Goal: Transaction & Acquisition: Purchase product/service

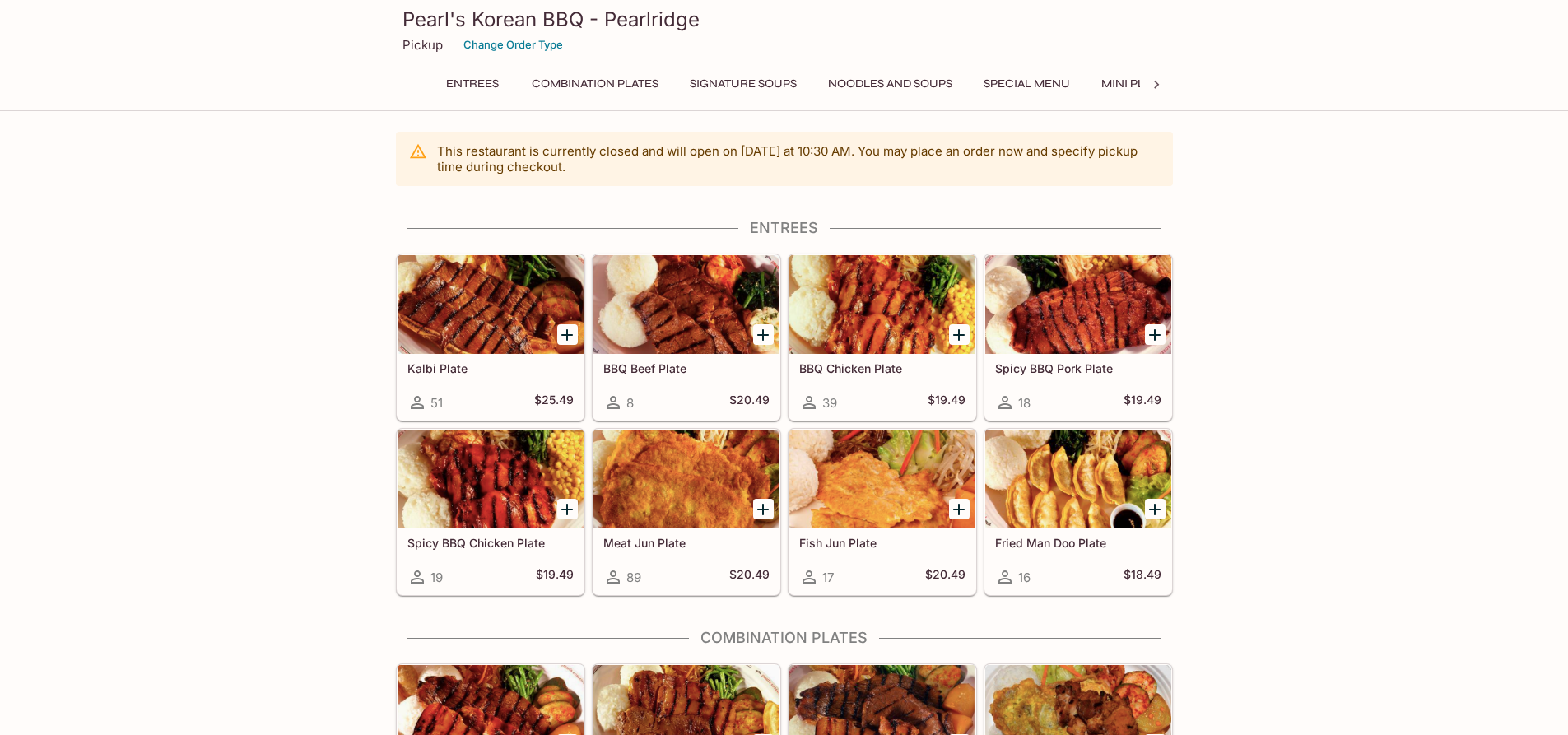
click at [430, 43] on p "Pickup" at bounding box center [422, 45] width 40 height 16
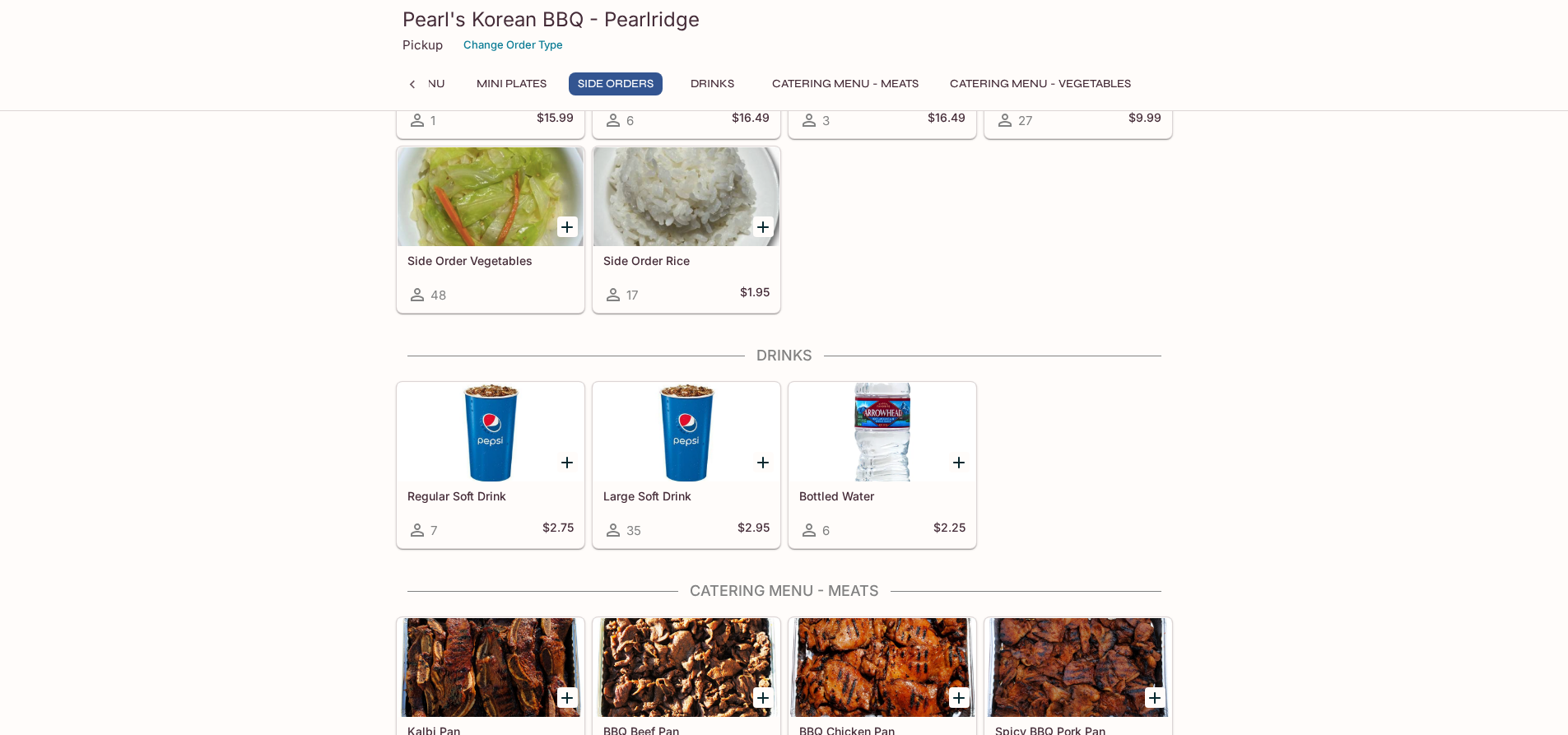
scroll to position [2388, 0]
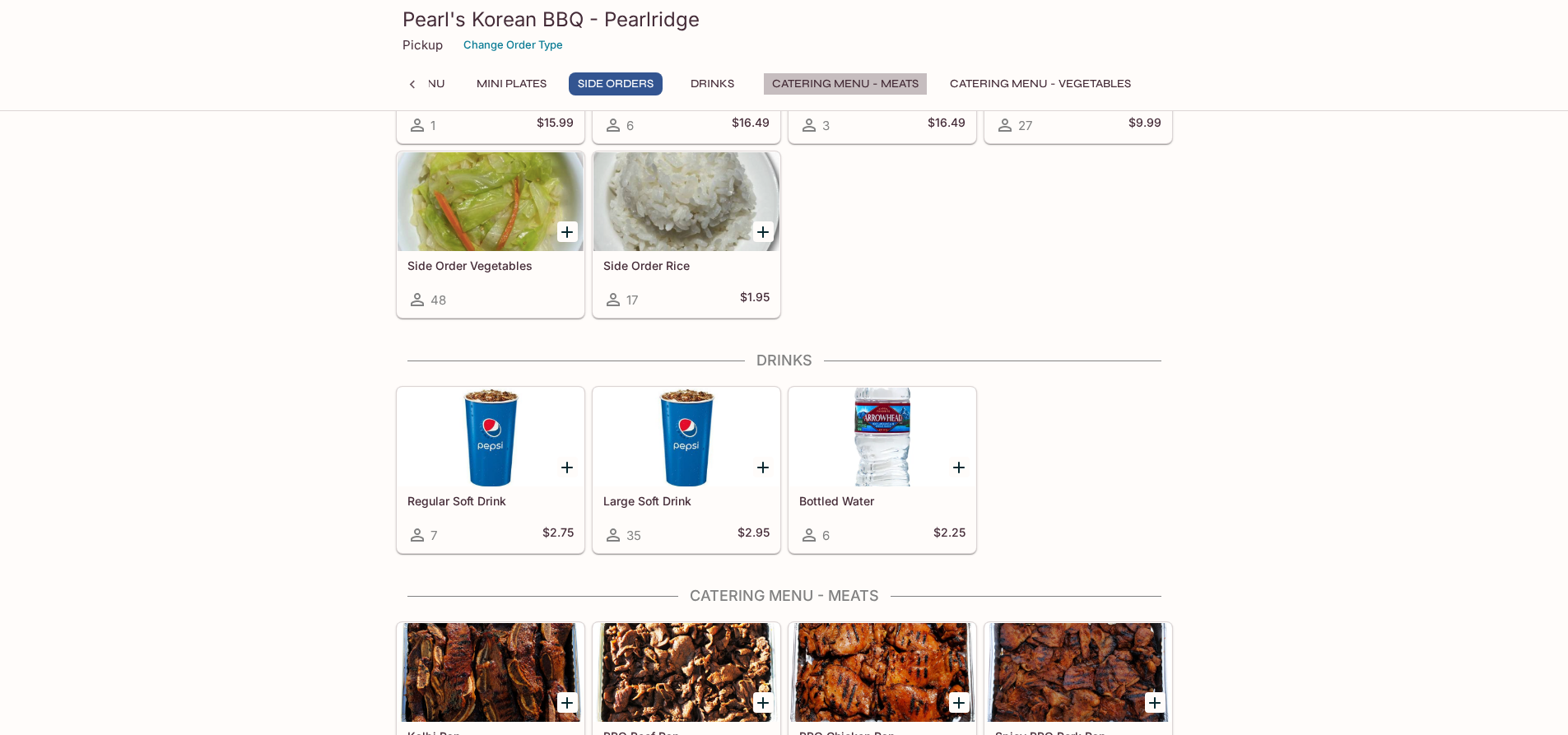
click at [822, 77] on button "Catering Menu - Meats" at bounding box center [845, 84] width 165 height 23
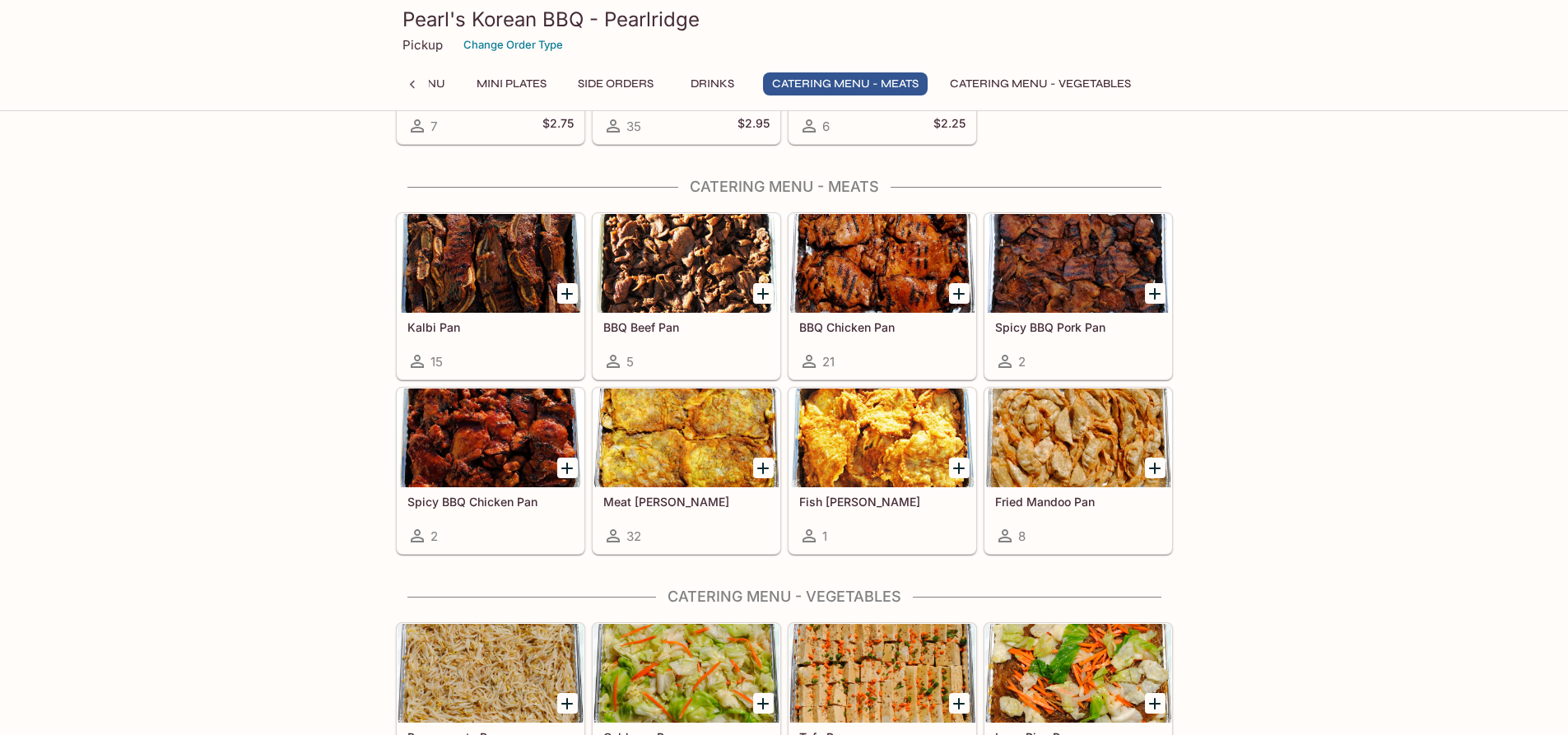
scroll to position [2753, 0]
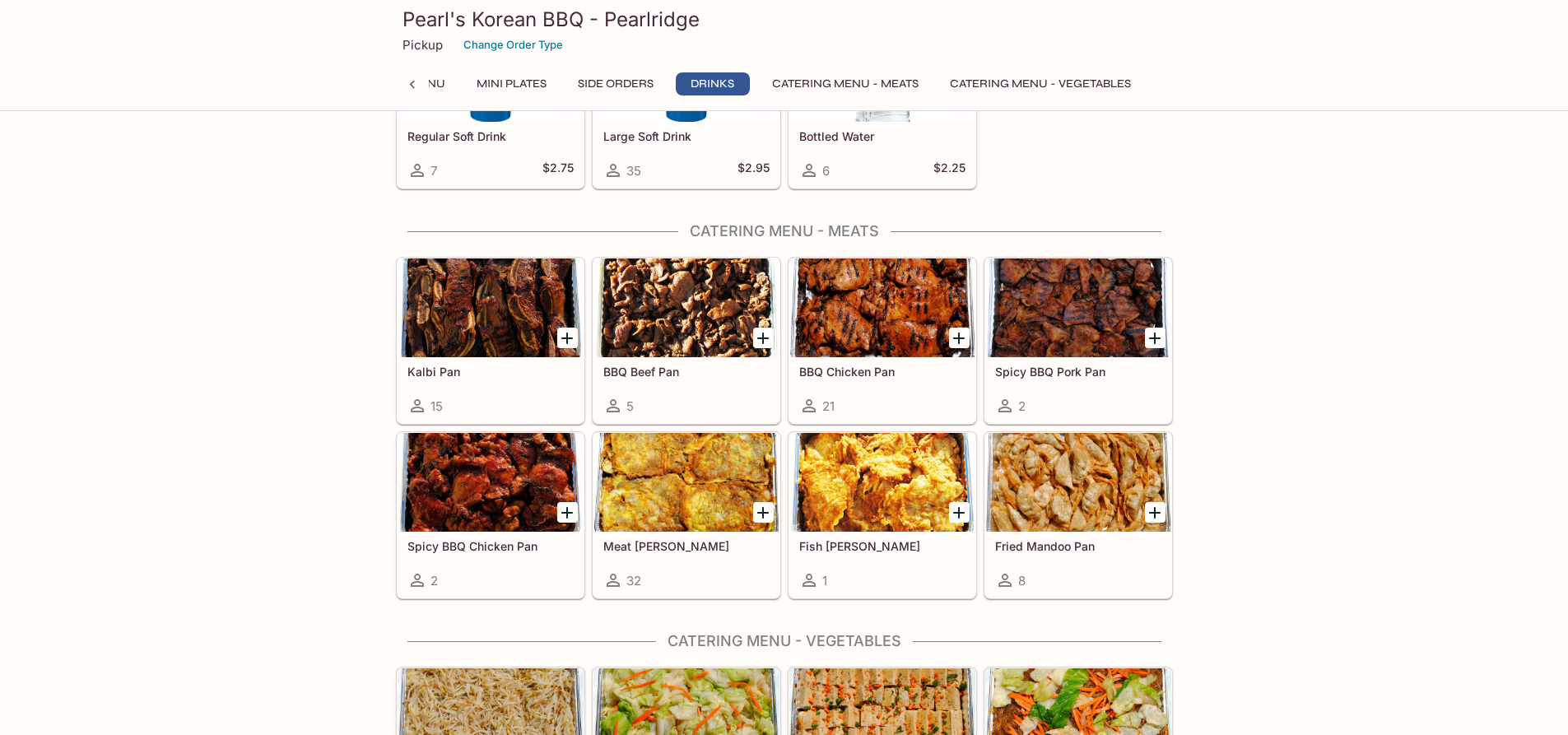
click at [452, 298] on div at bounding box center [490, 307] width 186 height 99
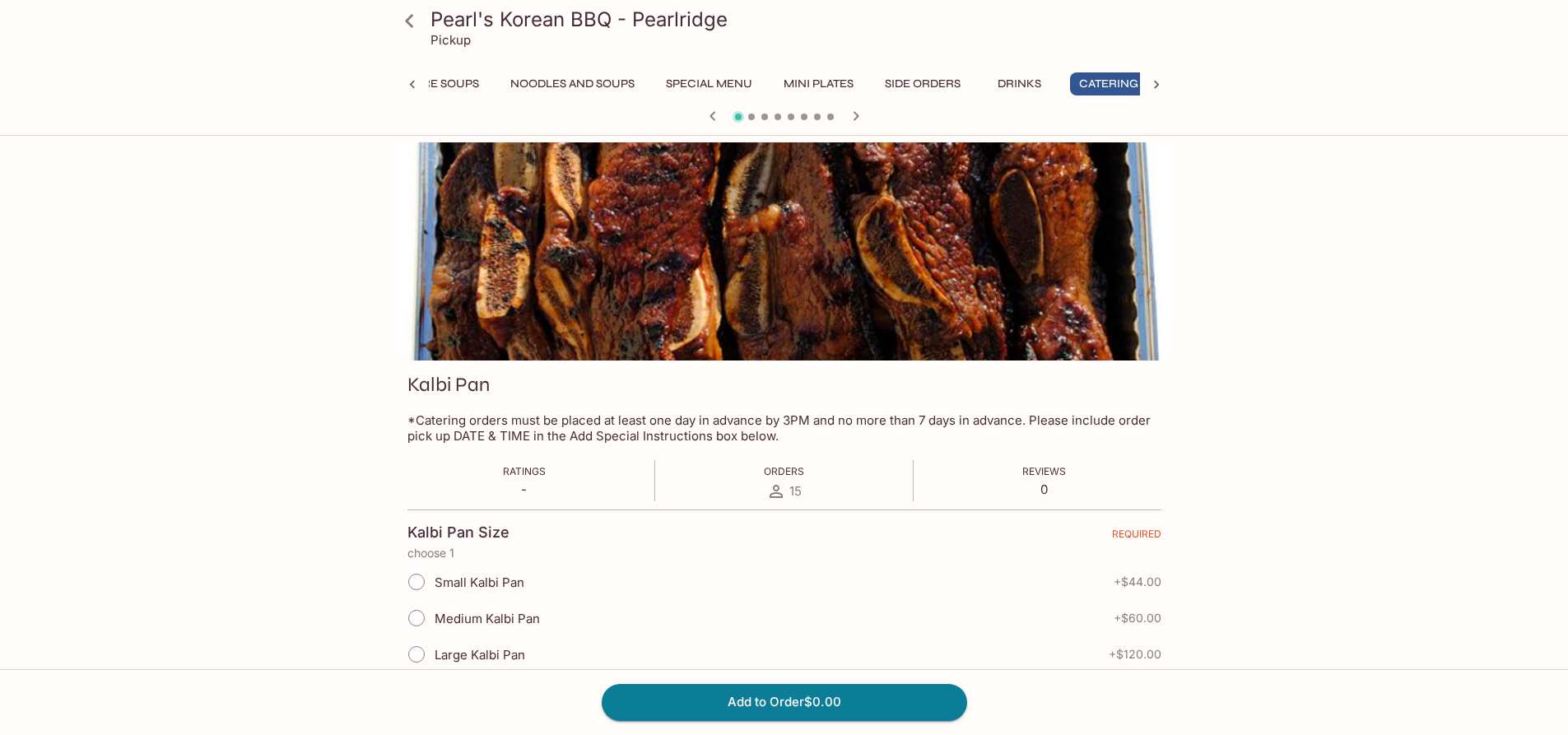
scroll to position [0, 423]
click at [421, 618] on input "Medium Kalbi Pan" at bounding box center [416, 619] width 35 height 35
radio input "true"
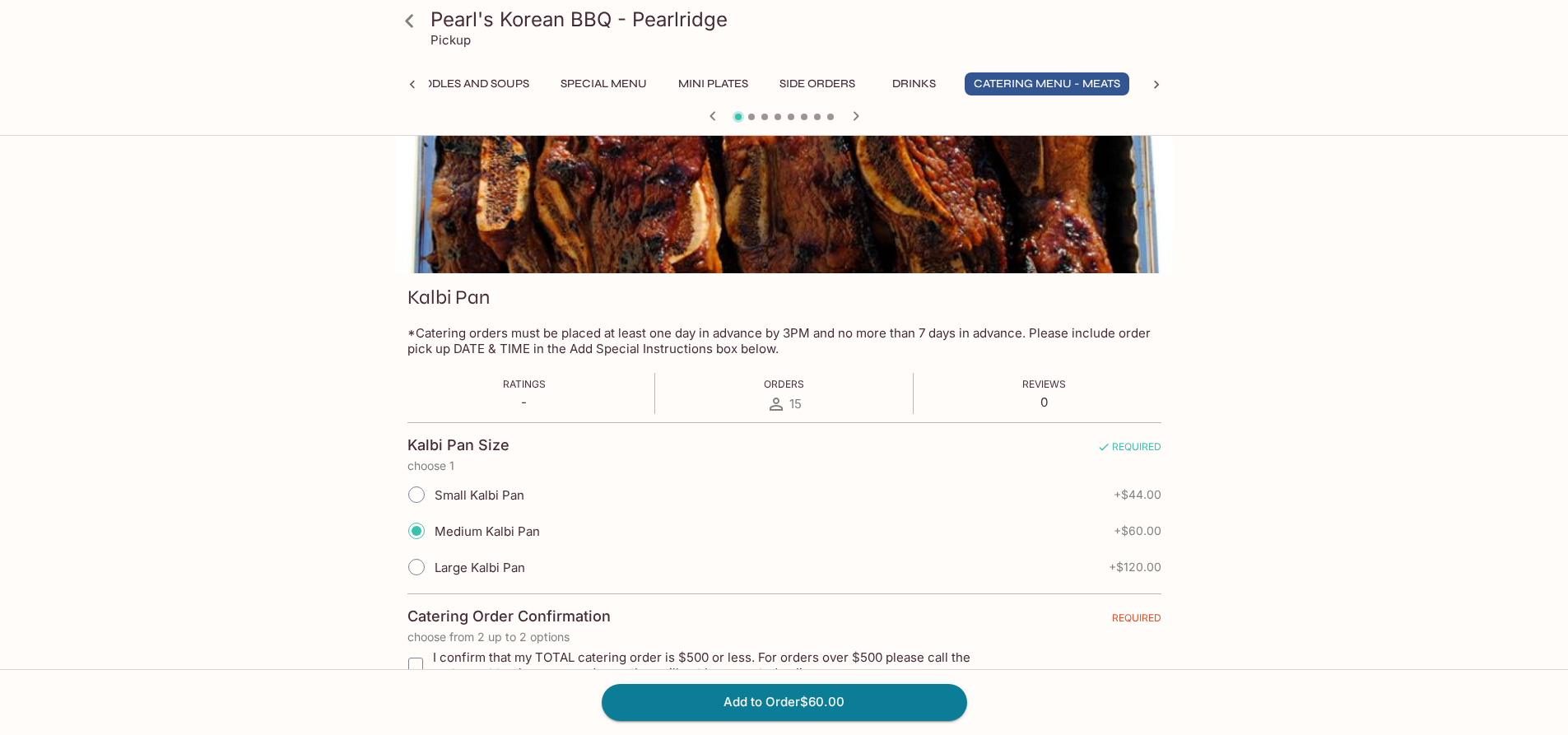
scroll to position [165, 0]
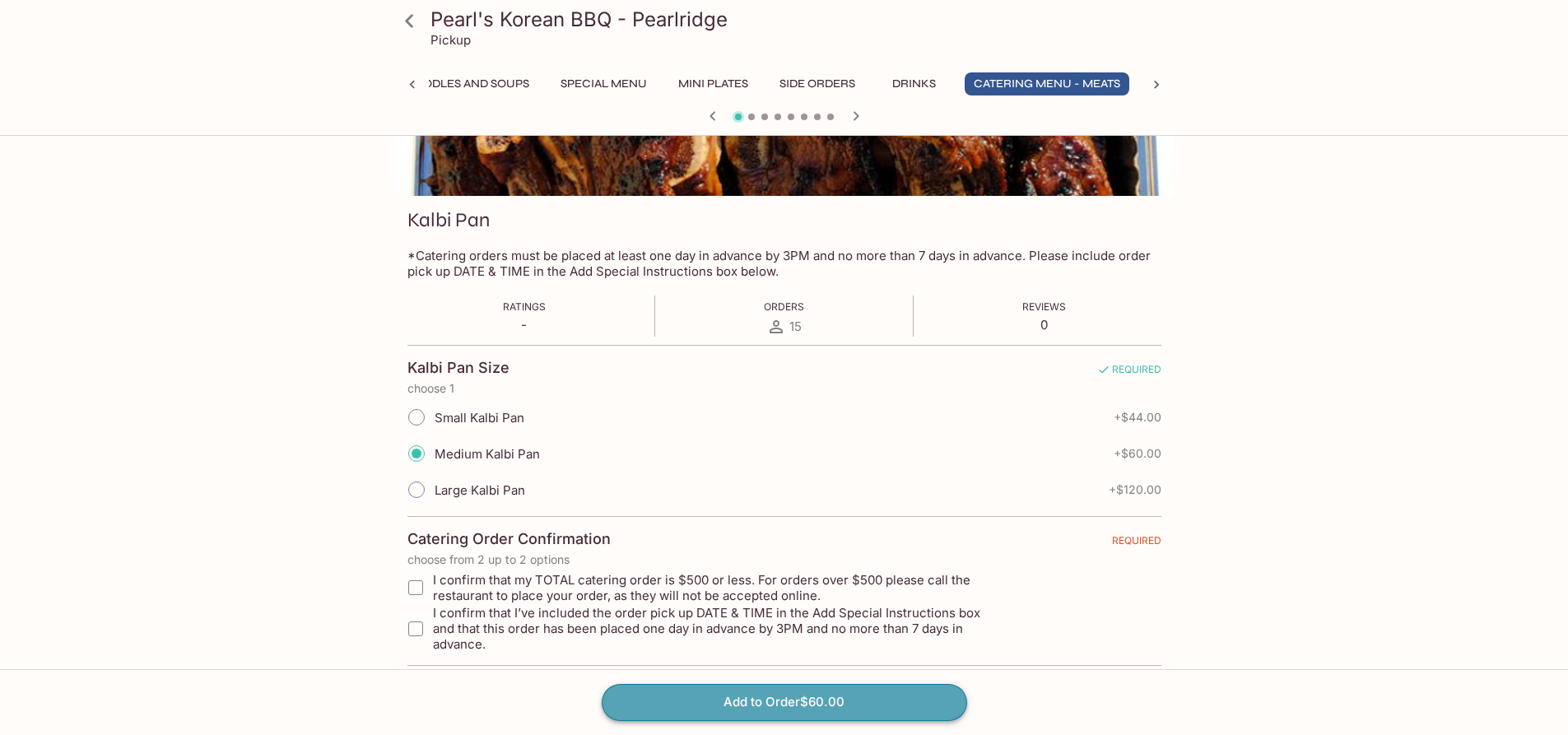
click at [726, 698] on button "Add to Order $60.00" at bounding box center [784, 703] width 366 height 37
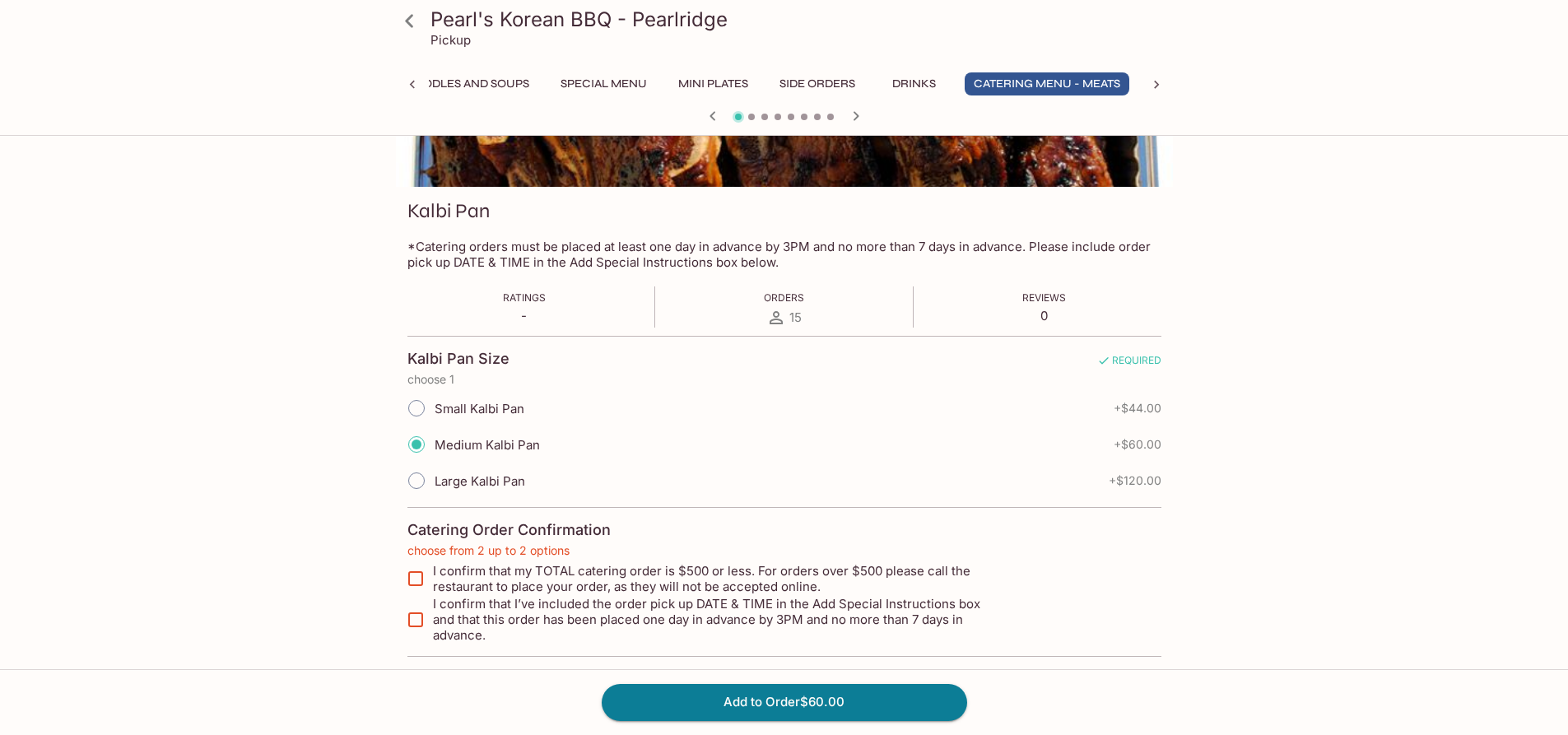
scroll to position [92, 0]
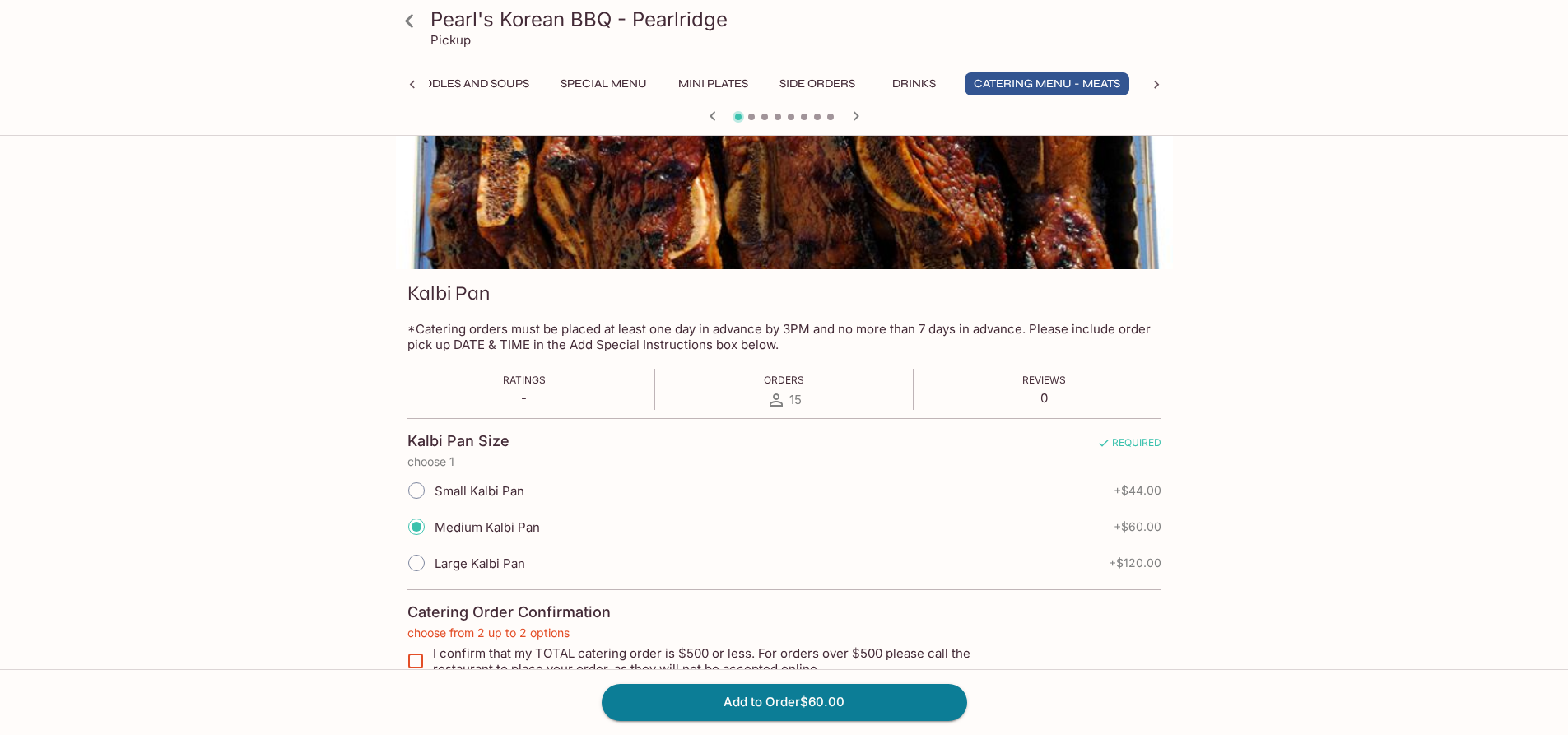
click at [1142, 450] on span "REQUIRED" at bounding box center [1129, 446] width 65 height 19
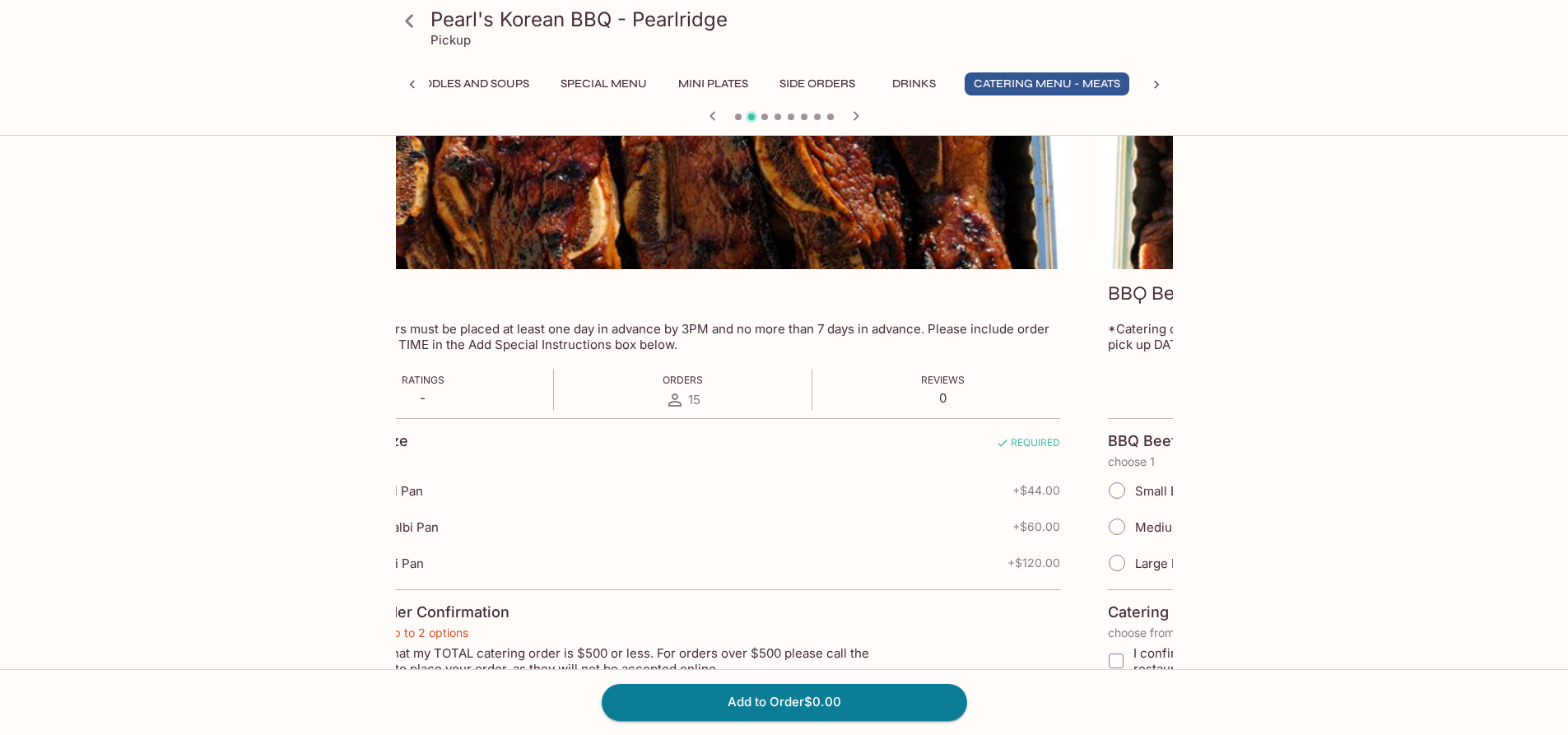
click at [1540, 213] on div "Pearl's Korean BBQ - Pearlridge Pickup Entrees Combination Plates Signature Sou…" at bounding box center [784, 418] width 1568 height 735
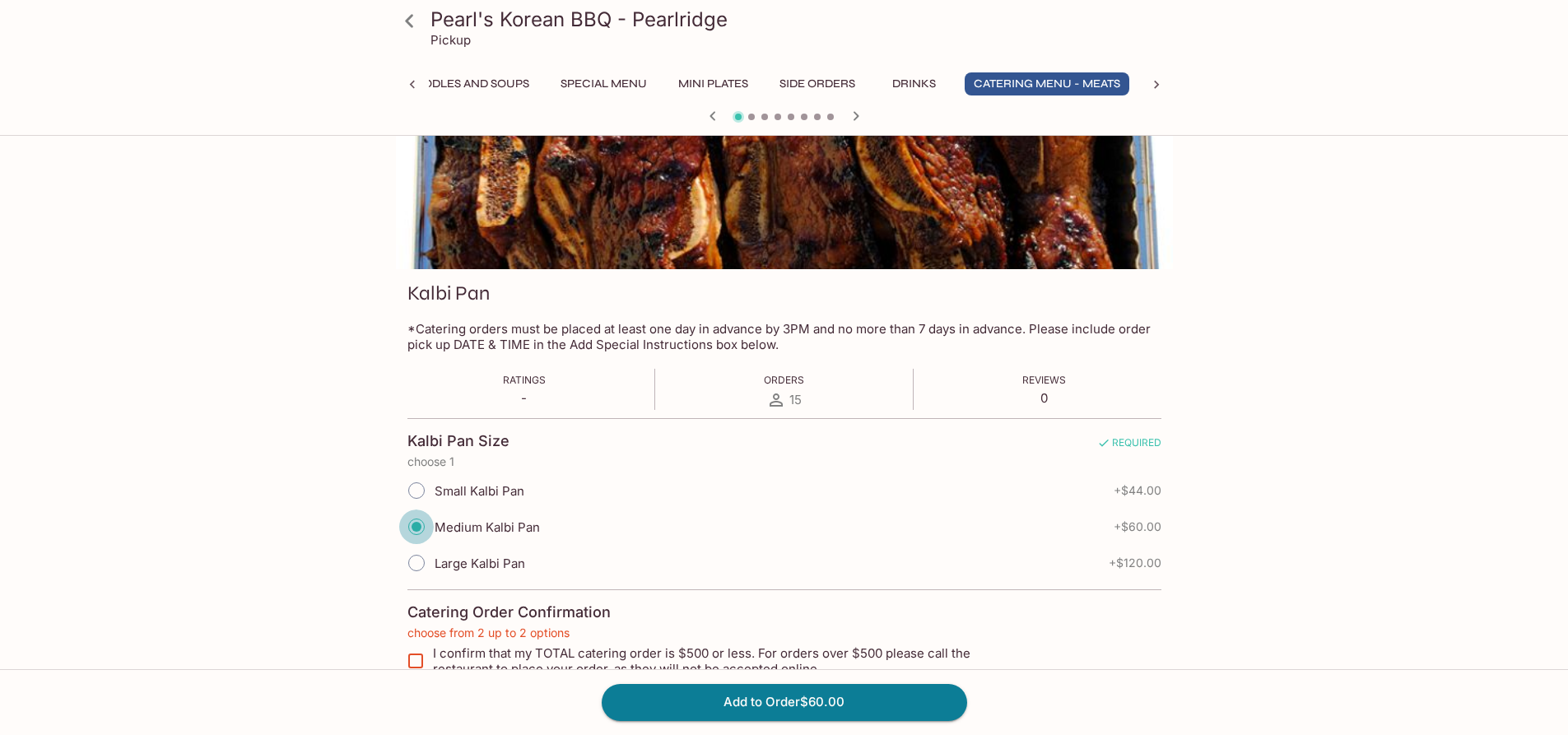
click at [425, 527] on input "Medium Kalbi Pan" at bounding box center [416, 527] width 35 height 35
click at [736, 691] on button "Add to Order $60.00" at bounding box center [784, 703] width 366 height 37
click at [679, 273] on div "Kalbi Pan *Catering orders must be placed at least one day in advance by 3PM an…" at bounding box center [784, 407] width 777 height 713
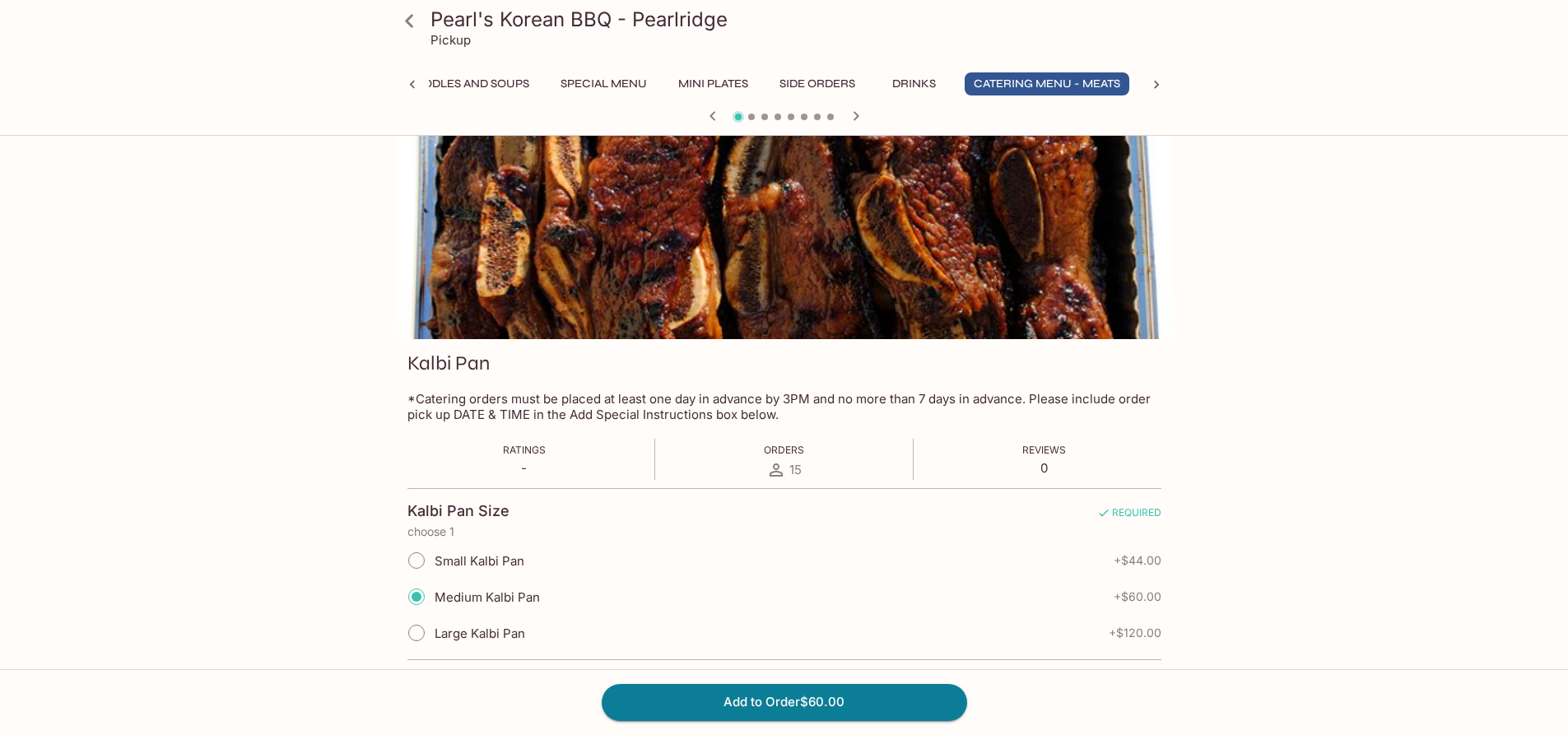
scroll to position [0, 0]
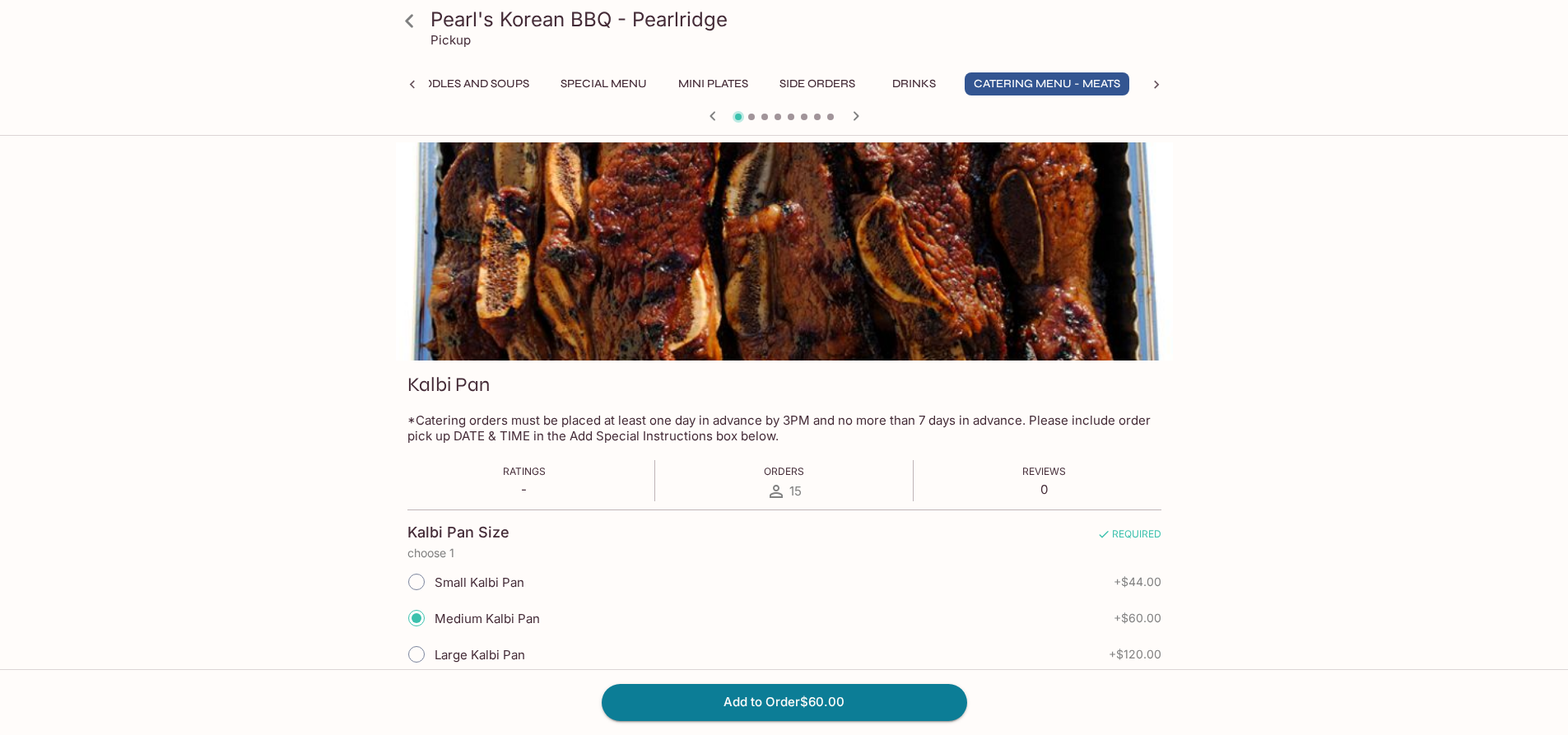
click at [1004, 250] on div at bounding box center [784, 251] width 777 height 218
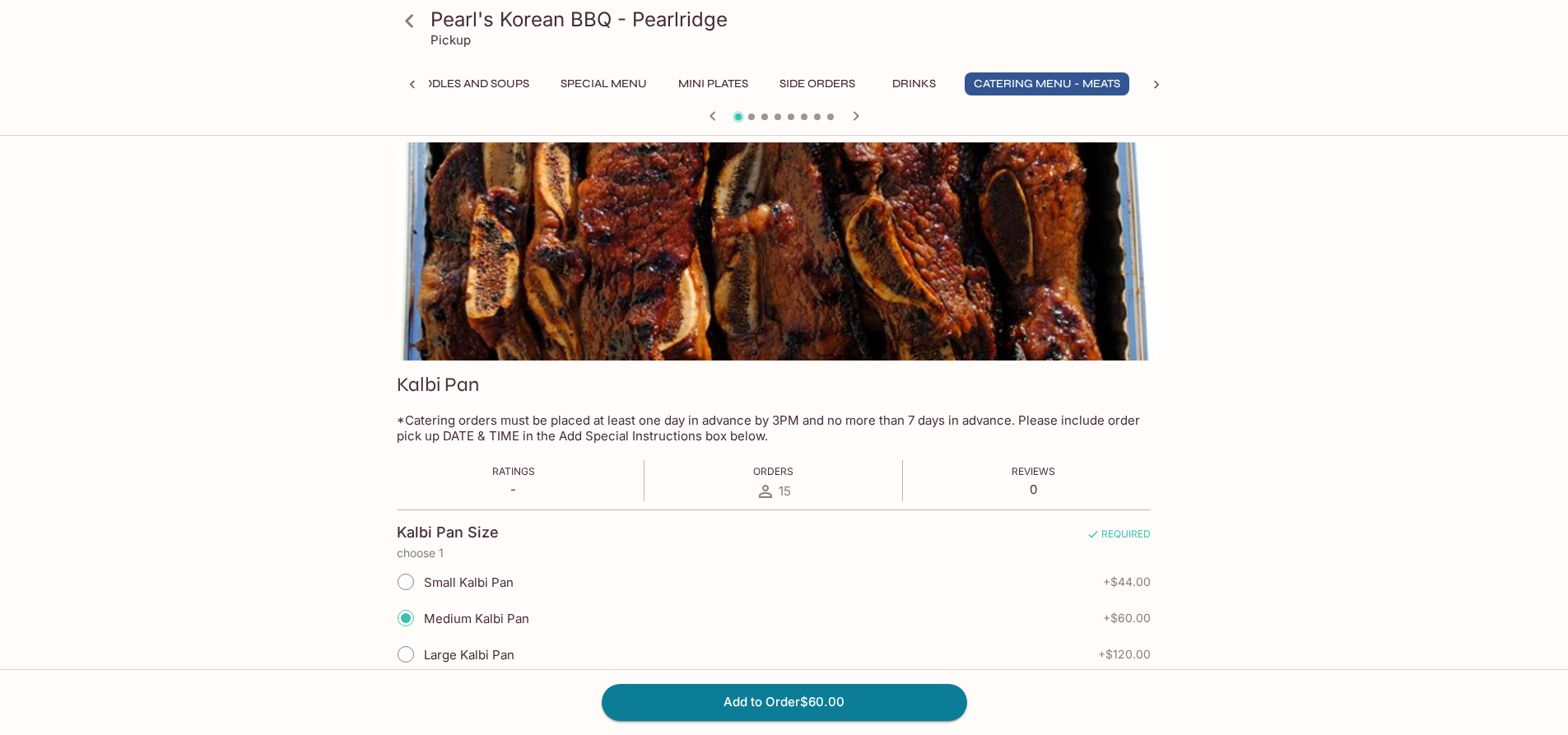
click at [545, 292] on div at bounding box center [773, 251] width 777 height 218
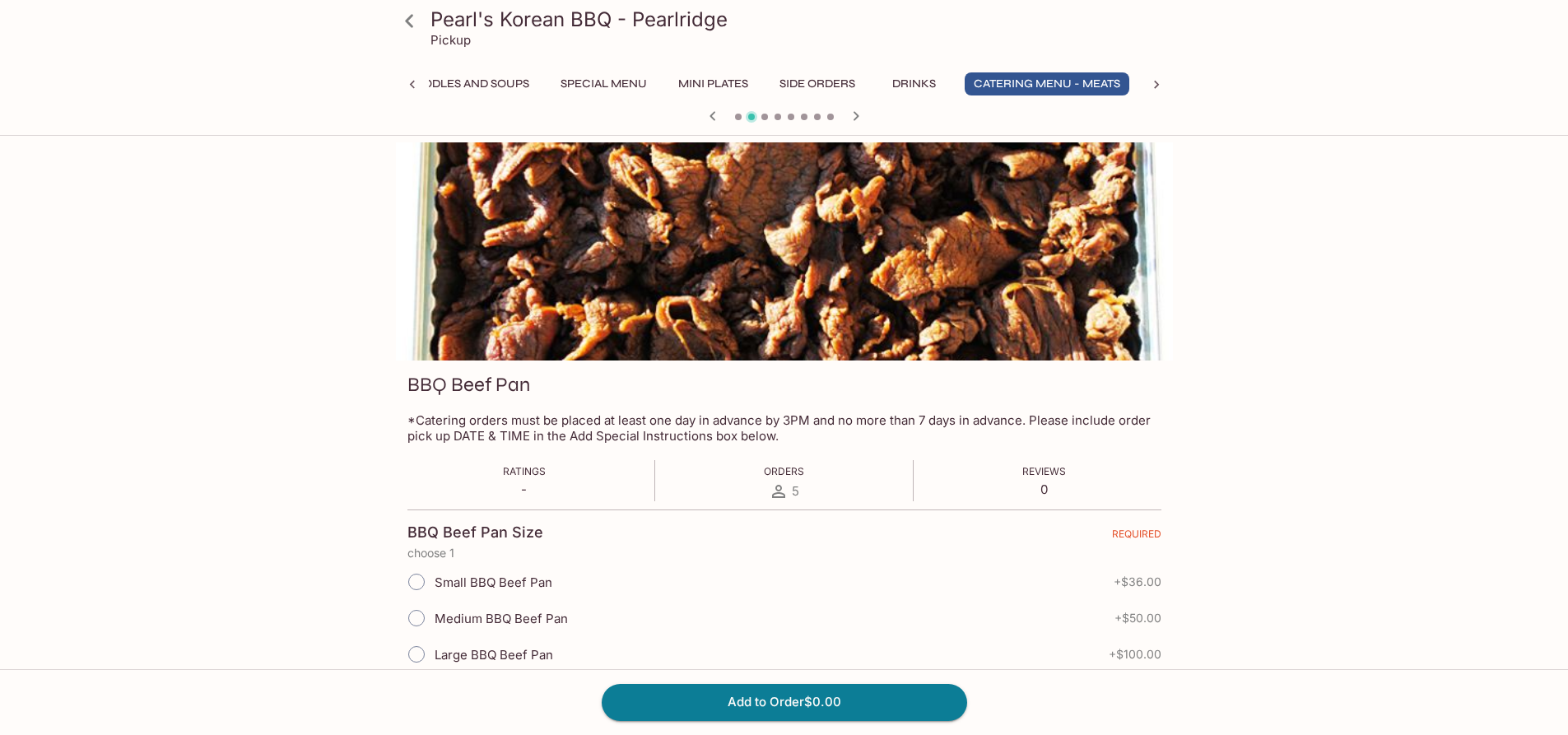
click at [354, 315] on div "Pearl's Korean BBQ - Pearlridge Pickup Entrees Combination Plates Signature Sou…" at bounding box center [784, 532] width 1053 height 779
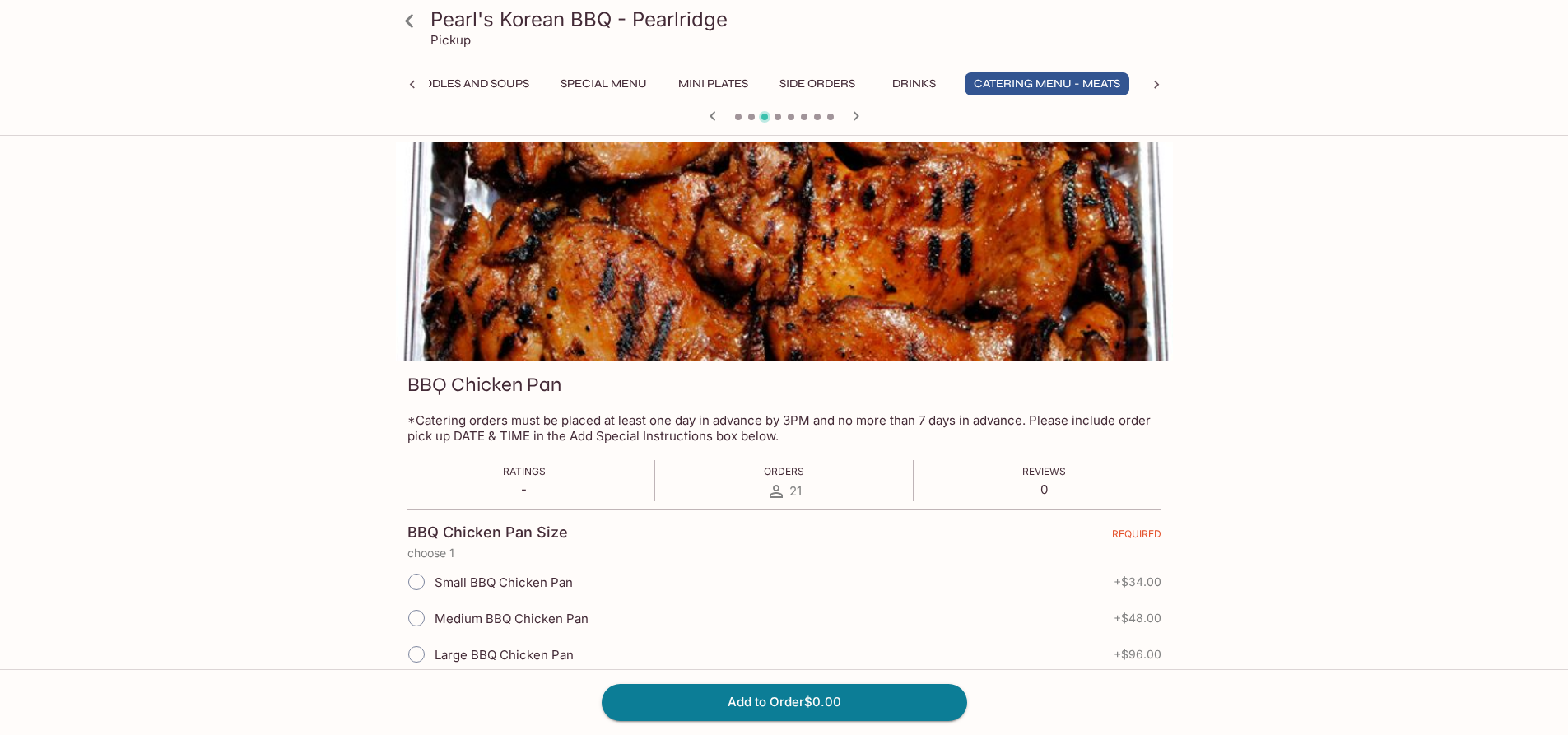
click at [439, 270] on div at bounding box center [784, 251] width 777 height 218
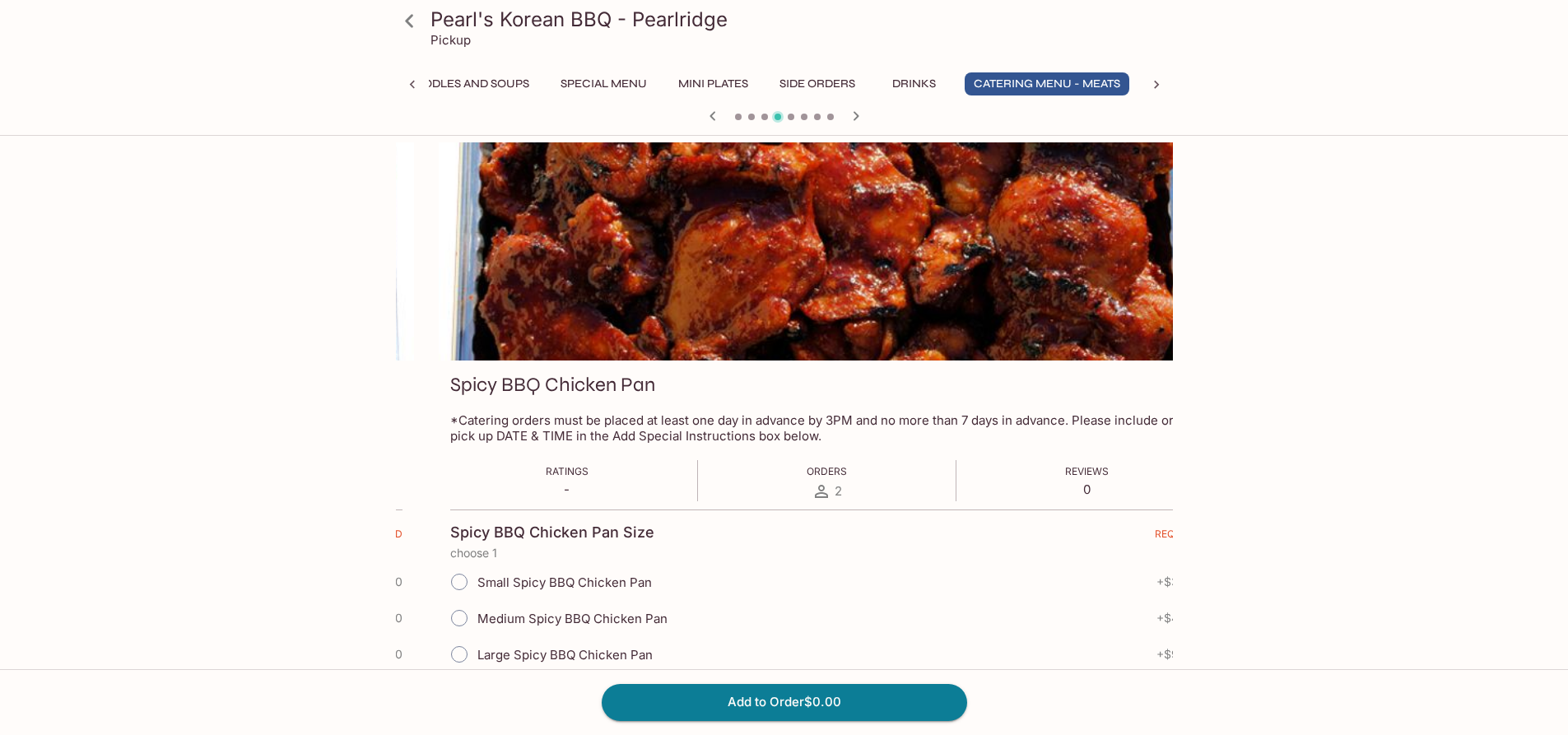
click at [175, 273] on div "Pearl's Korean BBQ - Pearlridge Pickup Entrees Combination Plates Signature Sou…" at bounding box center [784, 510] width 1568 height 735
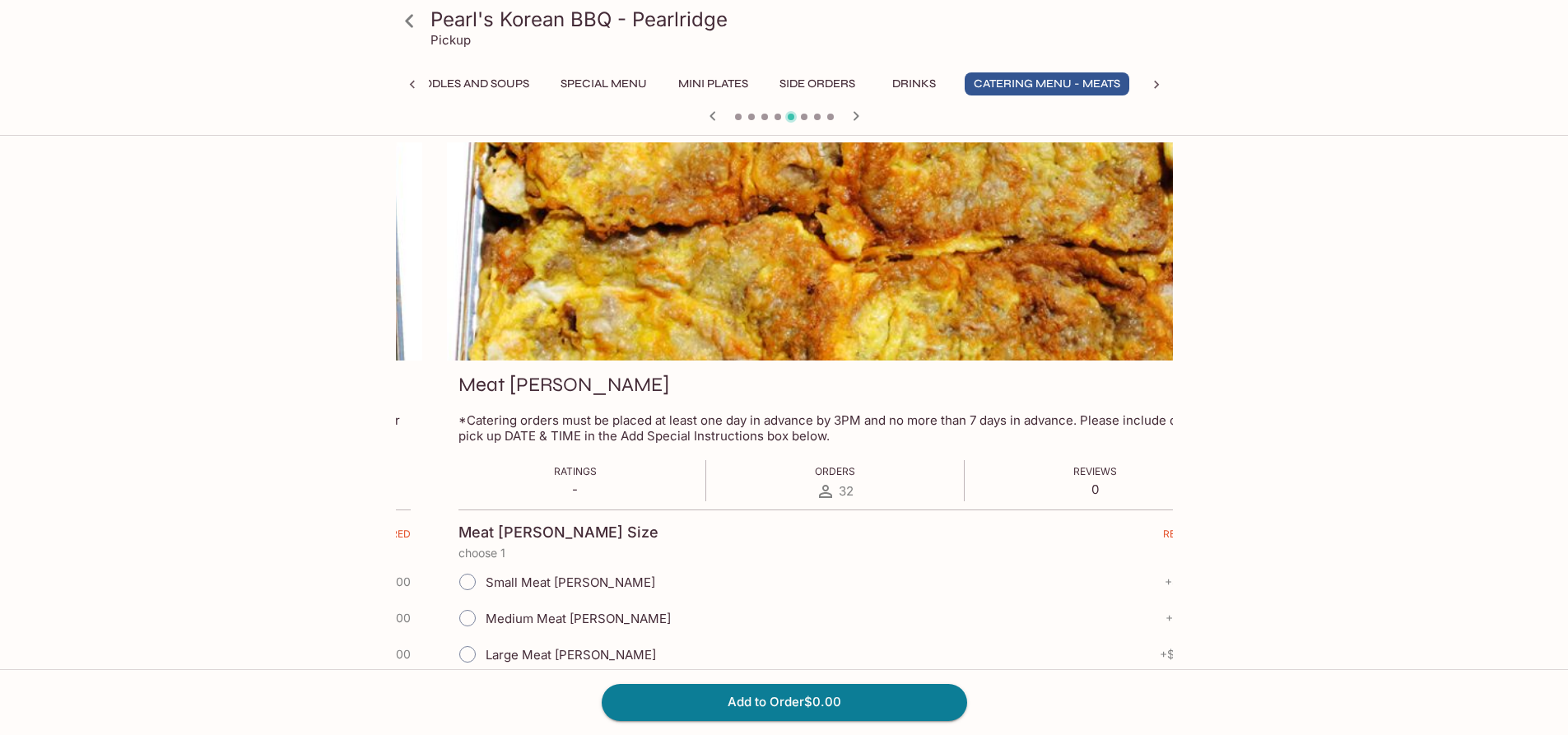
click at [106, 258] on div "Pearl's Korean BBQ - Pearlridge Pickup Entrees Combination Plates Signature Sou…" at bounding box center [784, 510] width 1568 height 735
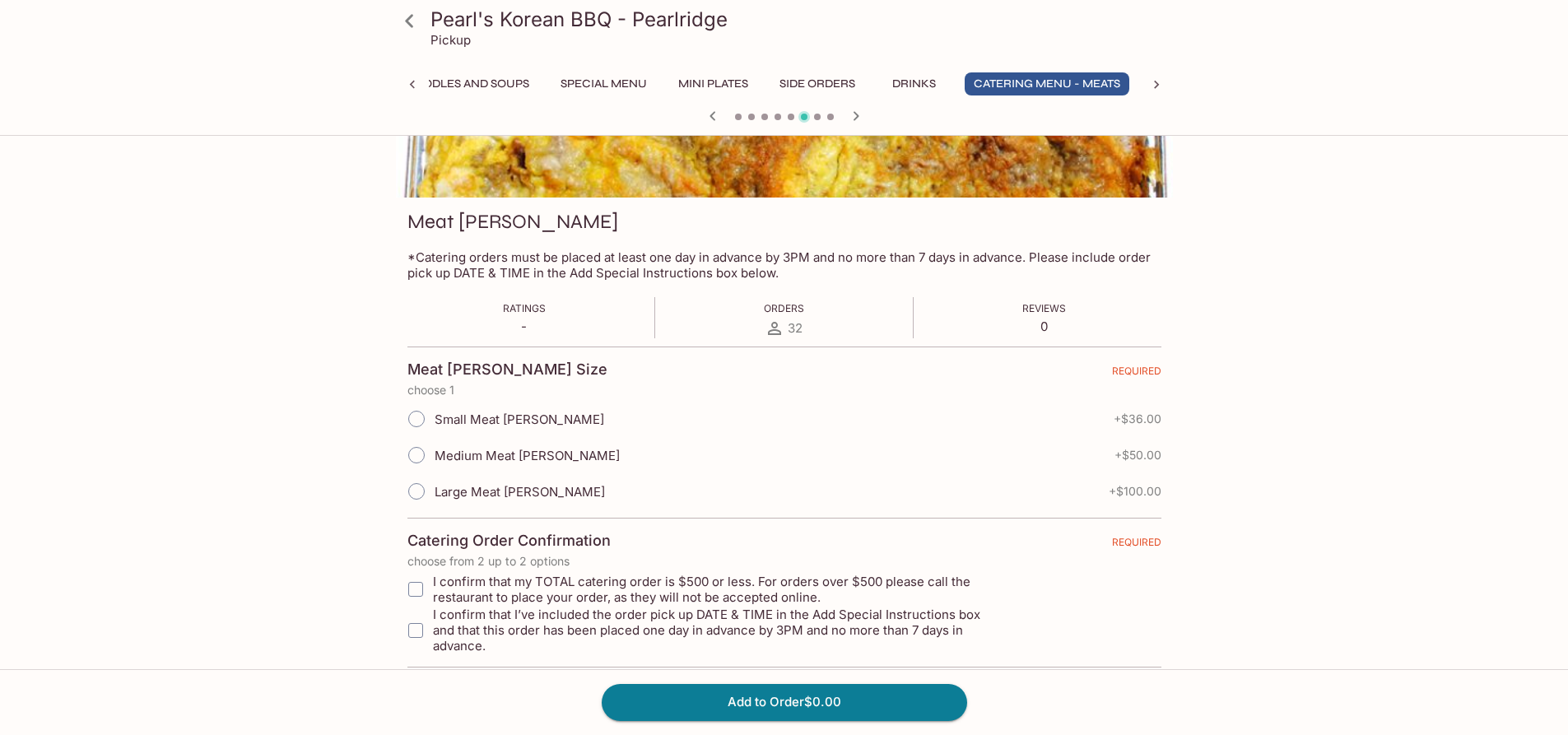
scroll to position [165, 0]
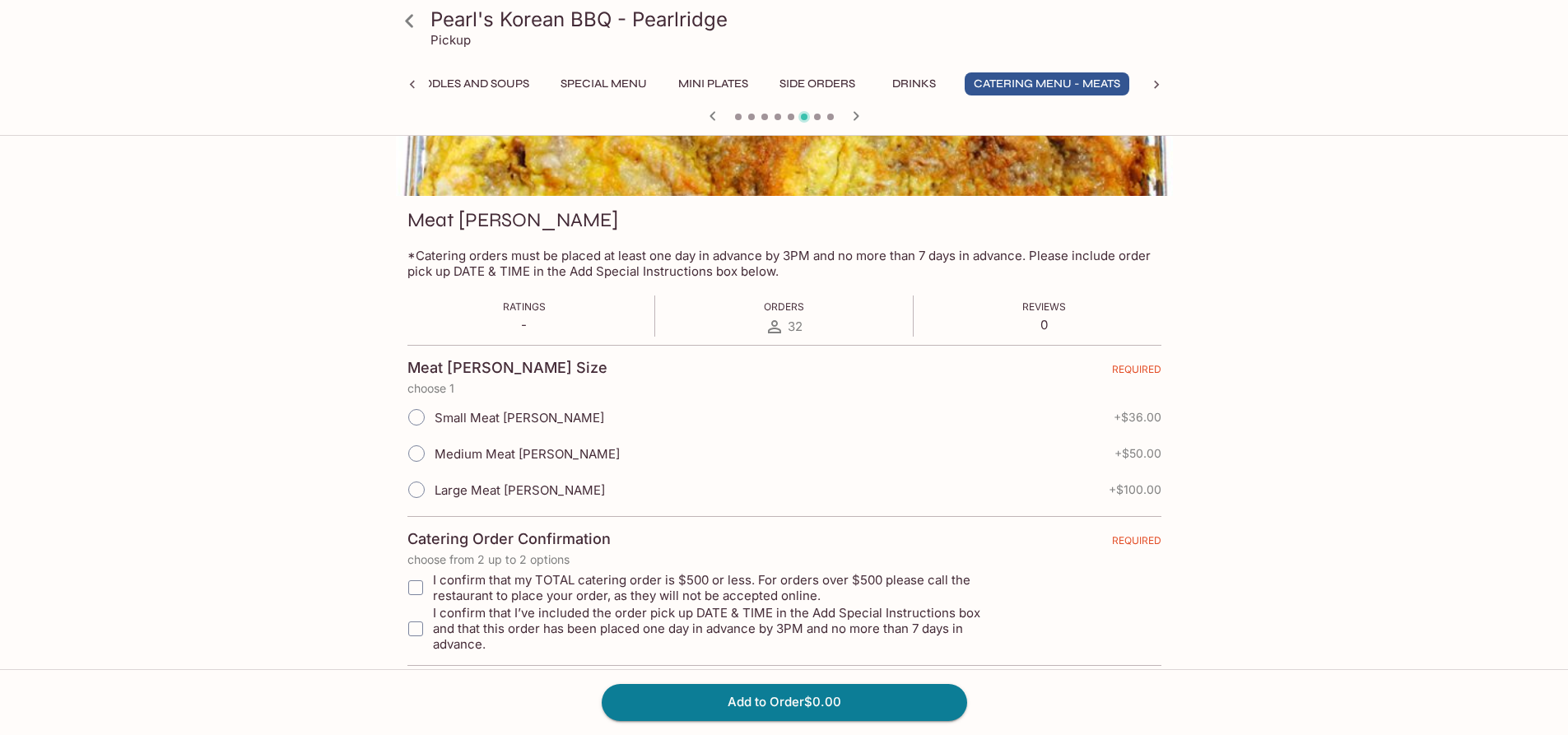
click at [442, 447] on span "Medium Meat [PERSON_NAME]" at bounding box center [527, 454] width 185 height 16
click at [434, 447] on input "Medium Meat [PERSON_NAME]" at bounding box center [416, 454] width 35 height 35
radio input "true"
click at [722, 694] on button "Add to Order $50.00" at bounding box center [784, 703] width 366 height 37
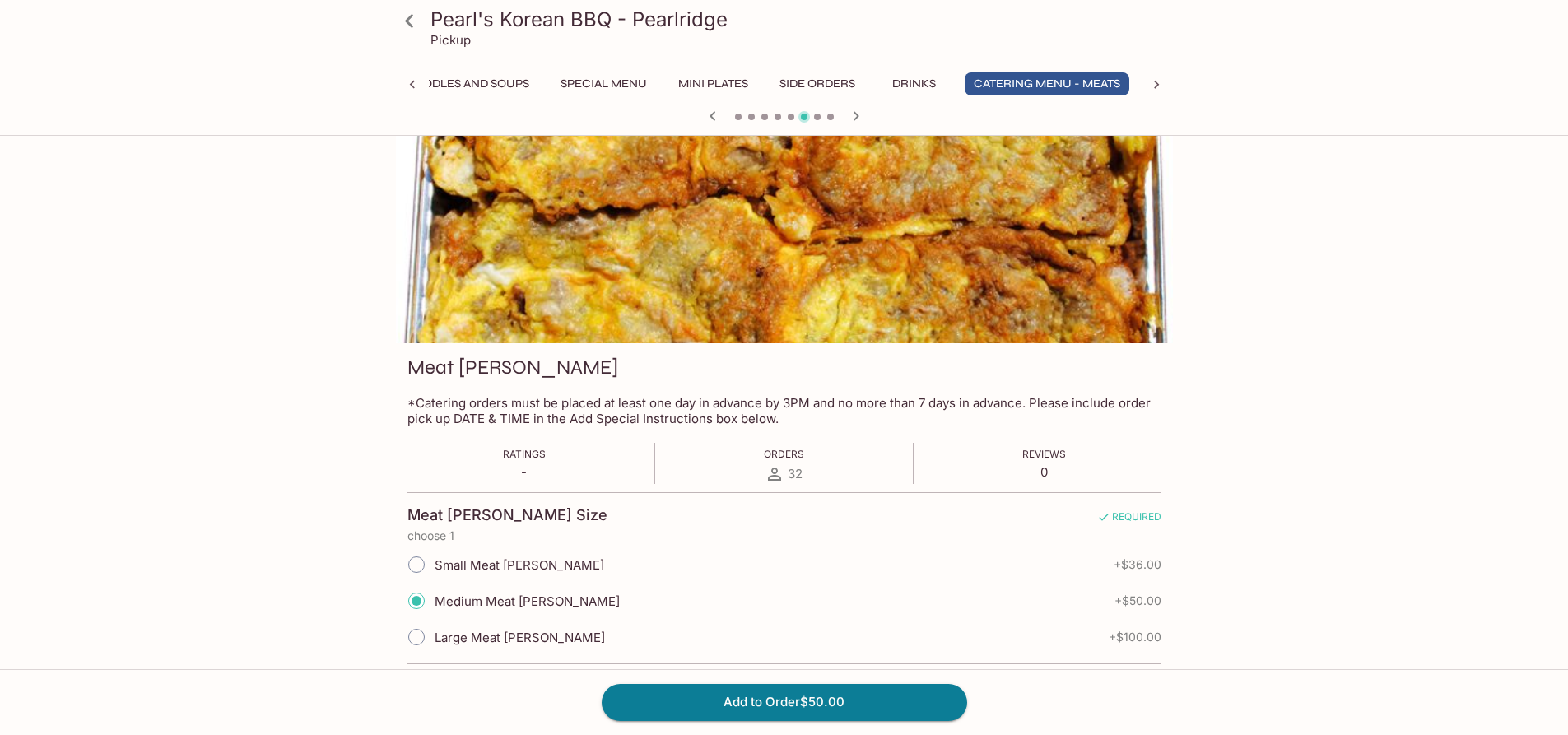
scroll to position [0, 0]
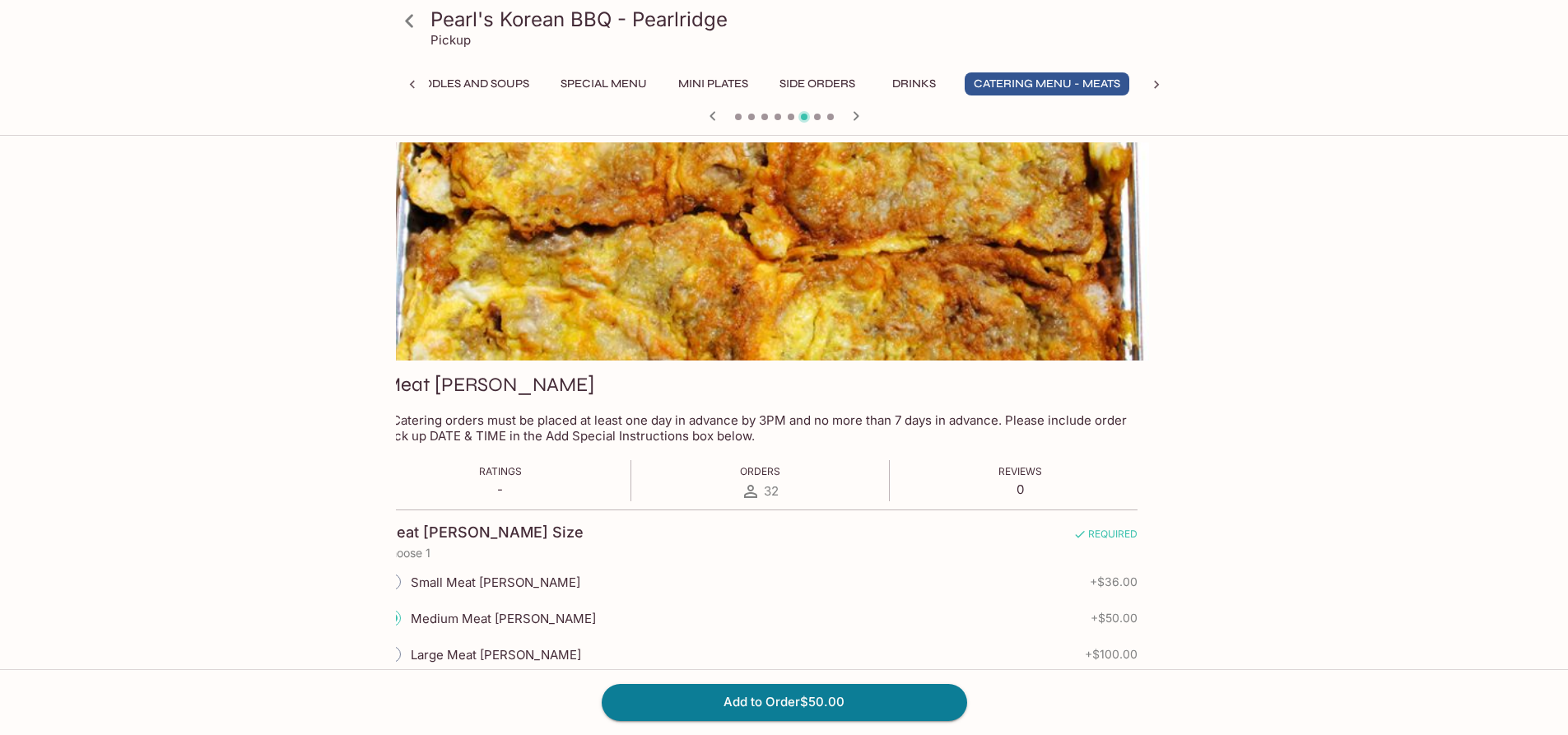
click at [623, 258] on div at bounding box center [760, 251] width 777 height 218
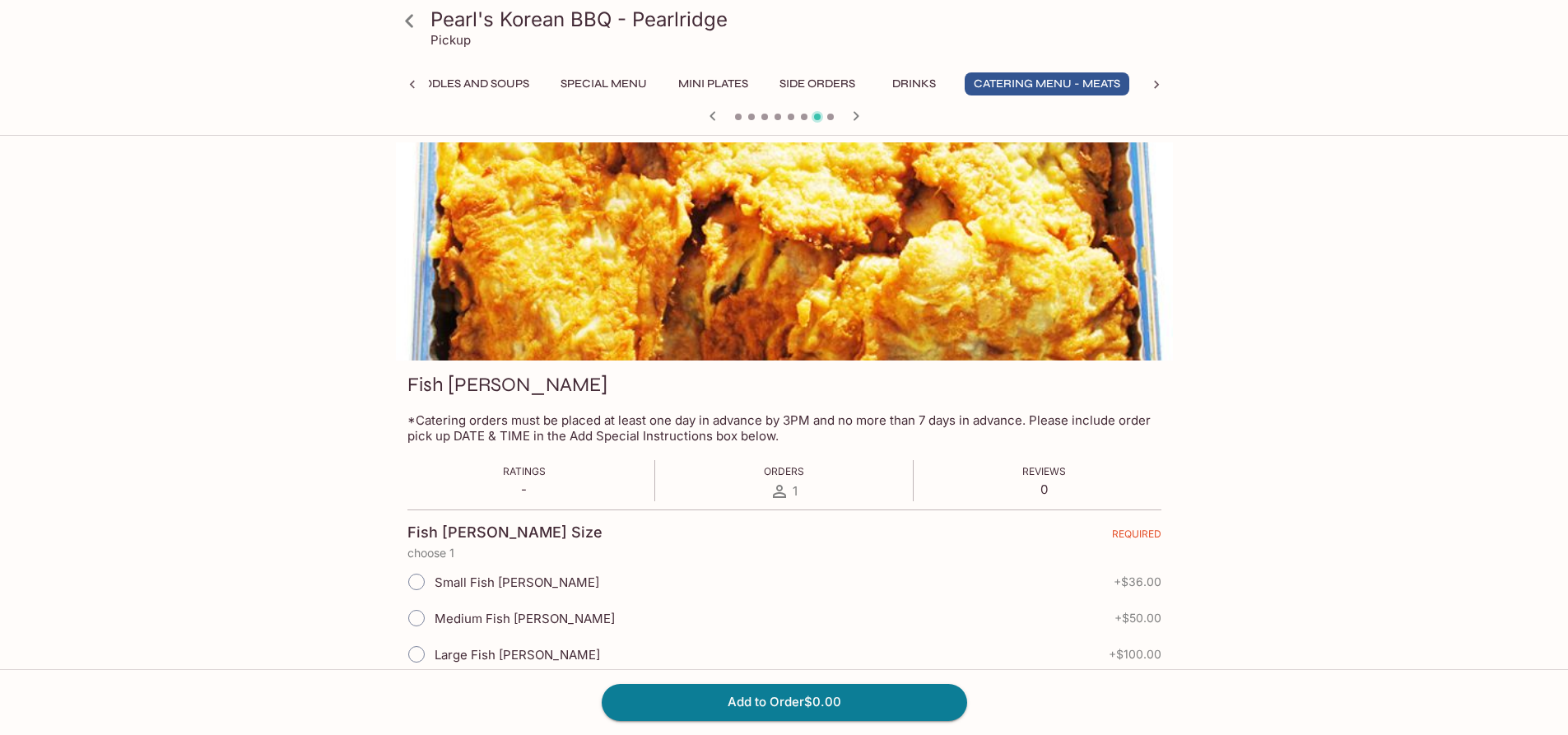
click at [461, 611] on span "Medium Fish [PERSON_NAME]" at bounding box center [524, 619] width 181 height 16
click at [434, 611] on input "Medium Fish [PERSON_NAME]" at bounding box center [416, 619] width 35 height 35
radio input "true"
click at [707, 698] on button "Add to Order $50.00" at bounding box center [784, 703] width 366 height 37
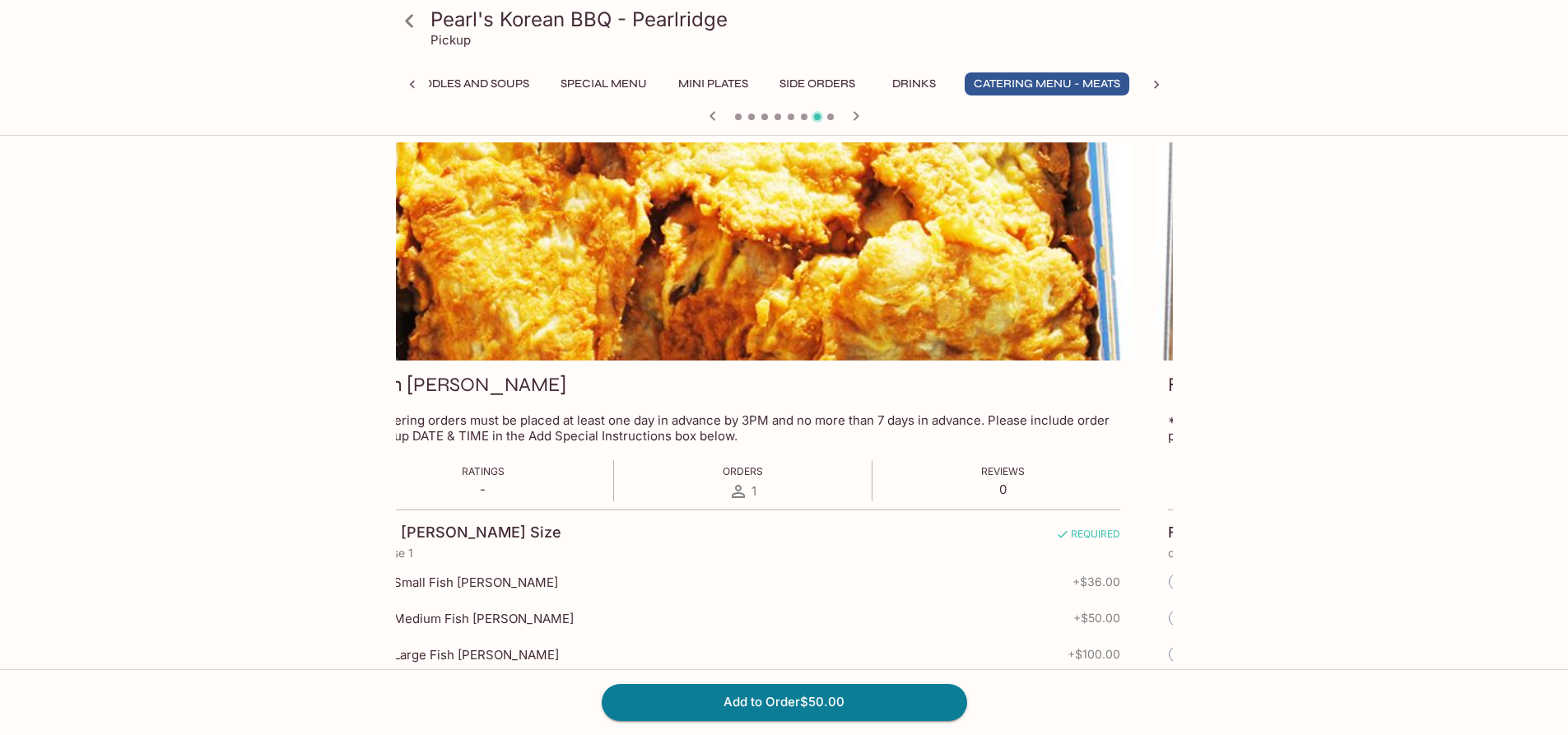
click at [292, 254] on div "Pearl's Korean BBQ - Pearlridge Pickup Entrees Combination Plates Signature Sou…" at bounding box center [784, 532] width 1053 height 779
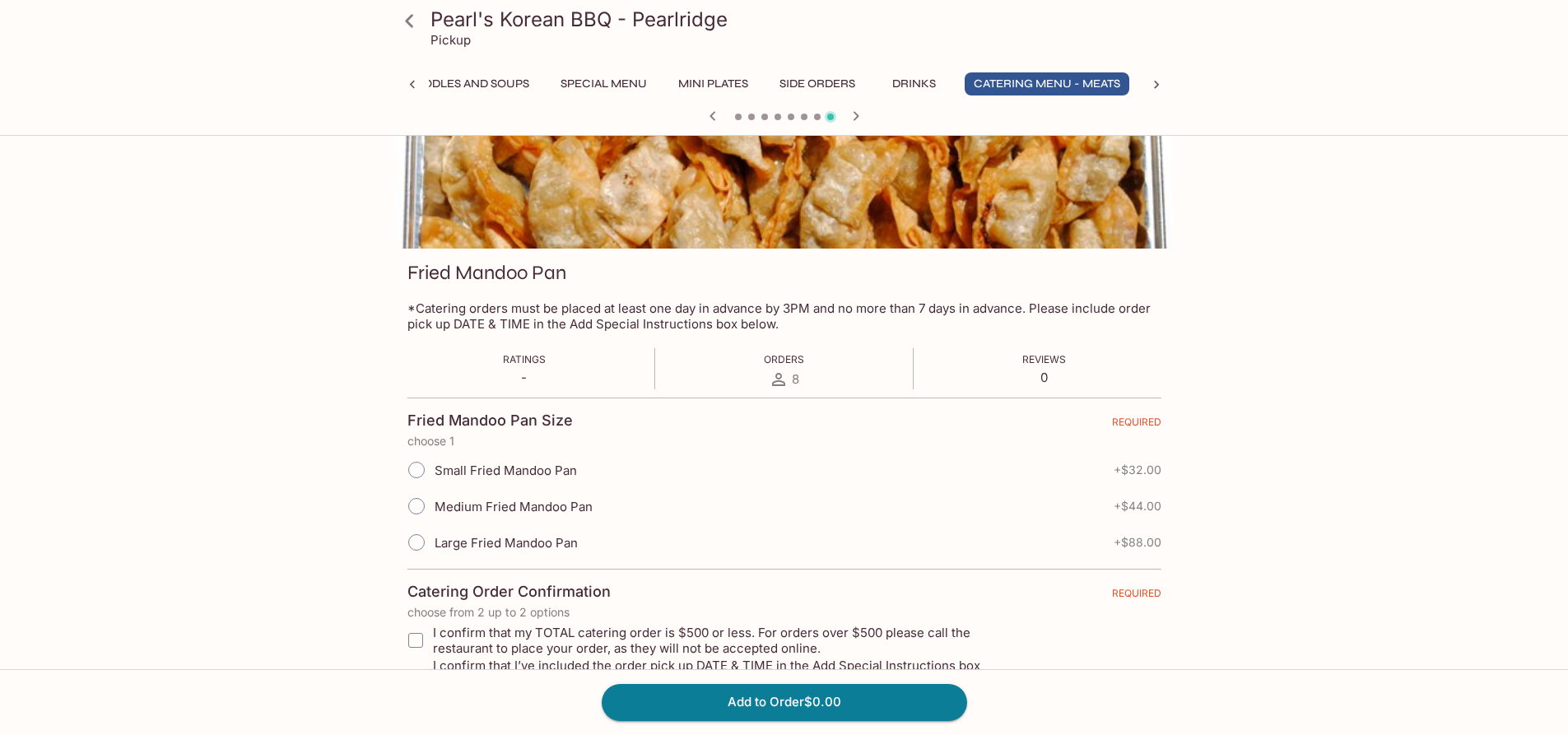
scroll to position [174, 0]
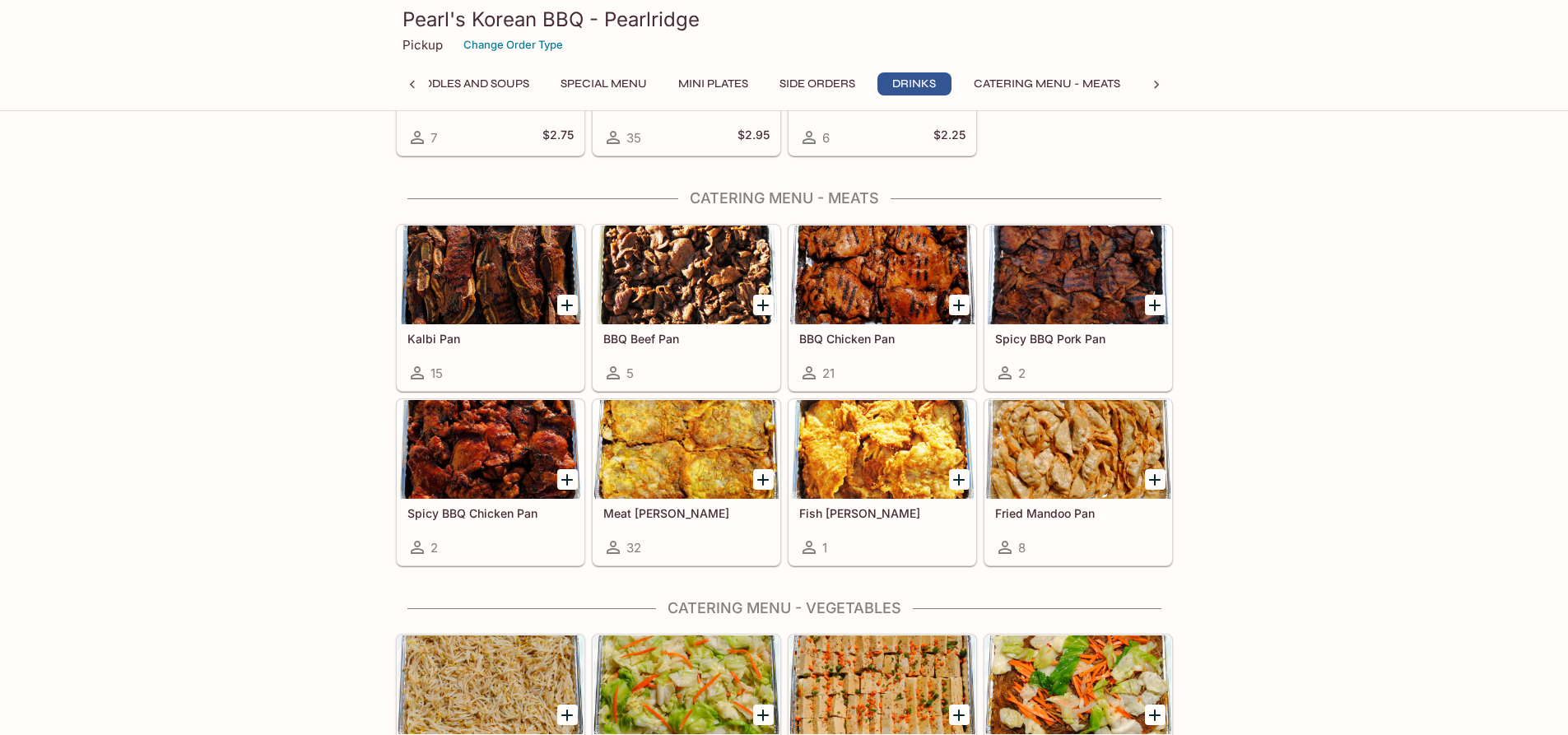
scroll to position [2758, 0]
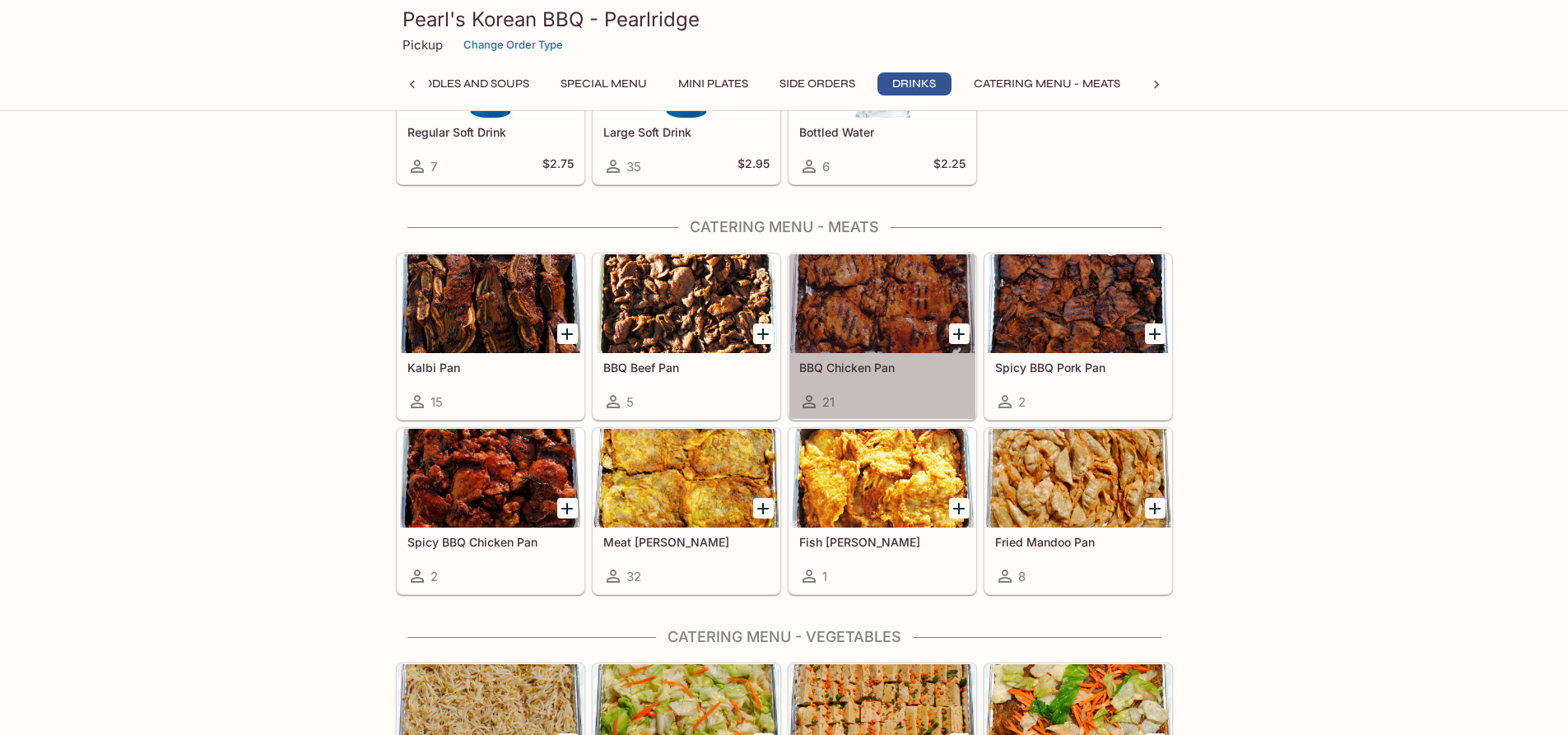
click at [841, 296] on div at bounding box center [882, 303] width 186 height 99
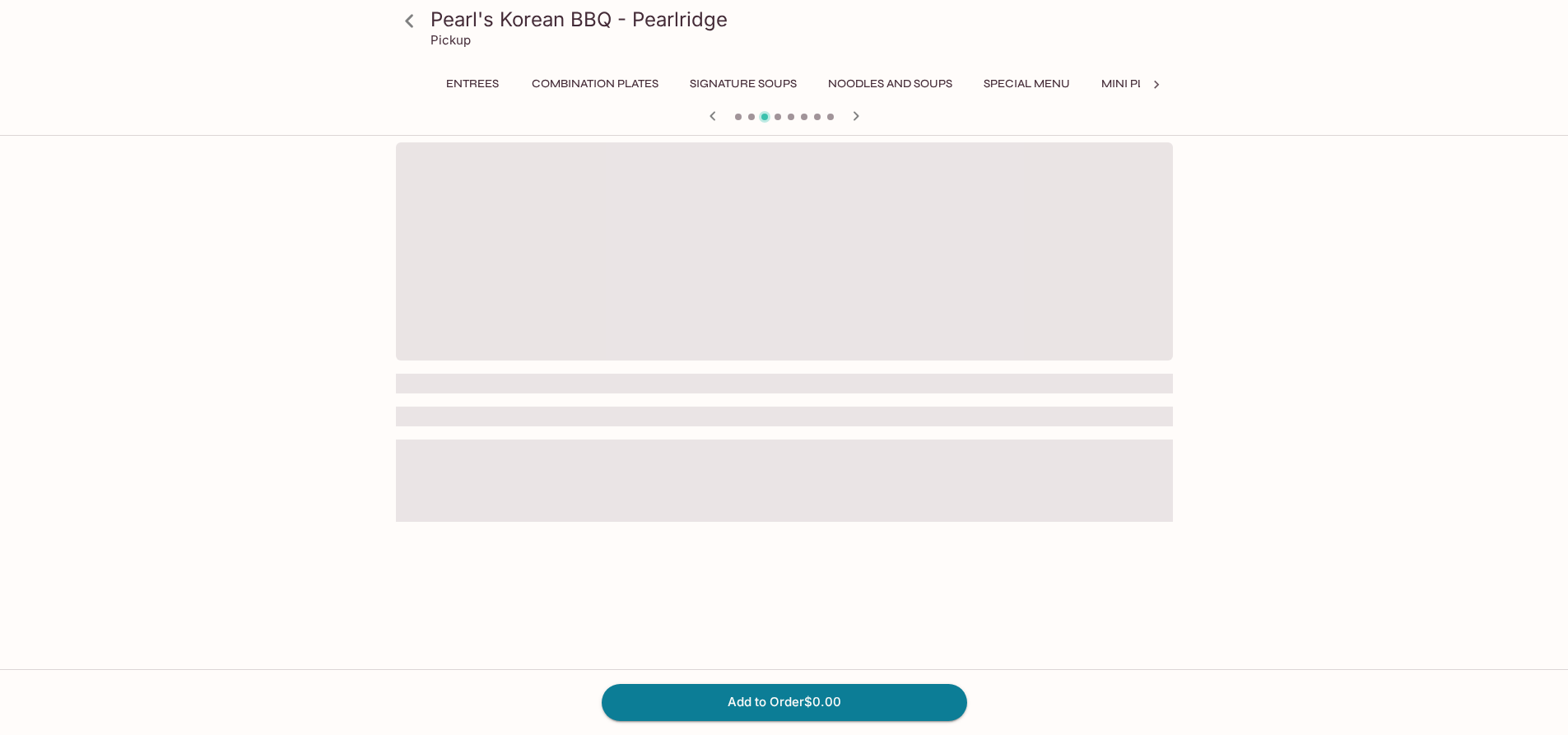
scroll to position [0, 423]
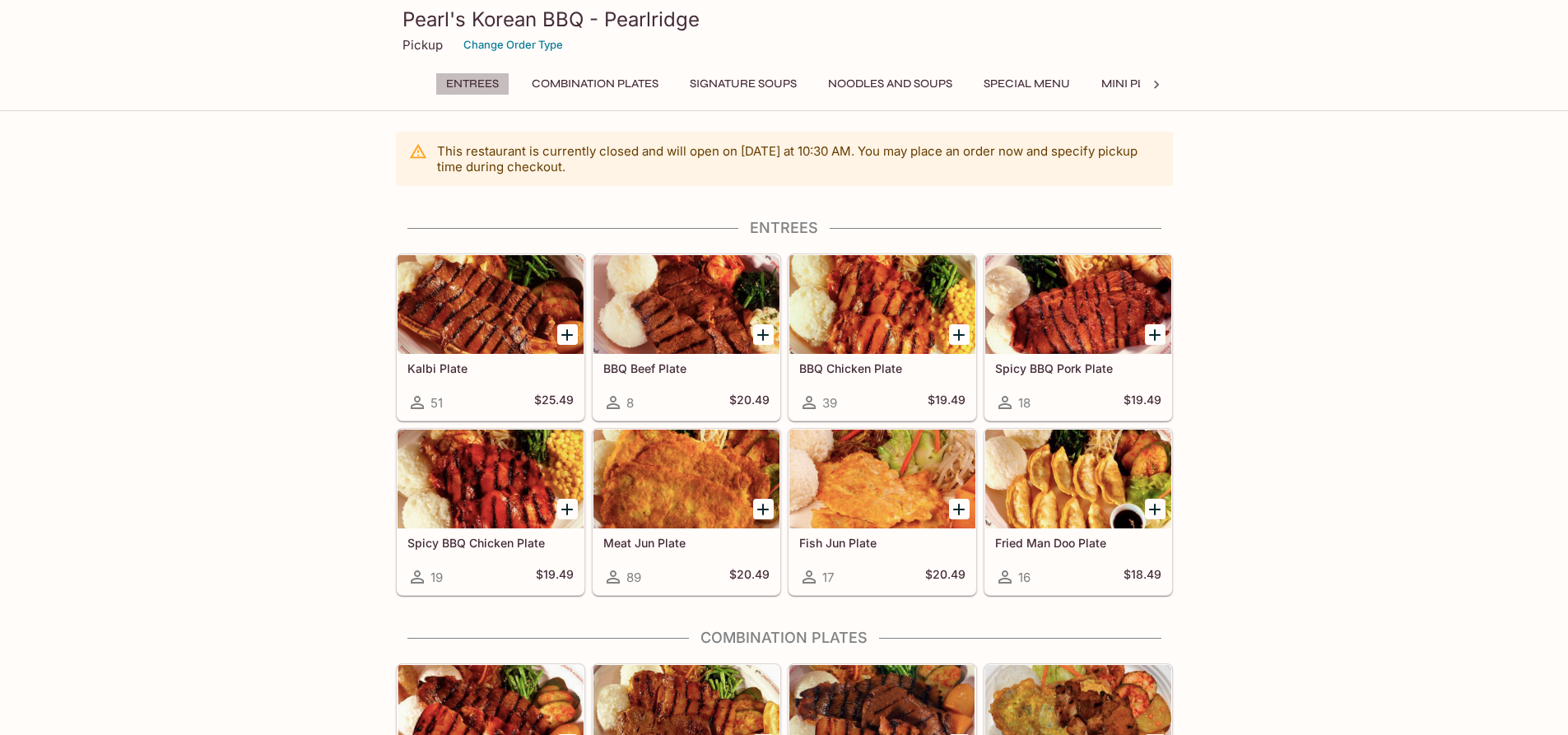
click at [499, 83] on button "Entrees" at bounding box center [472, 84] width 74 height 23
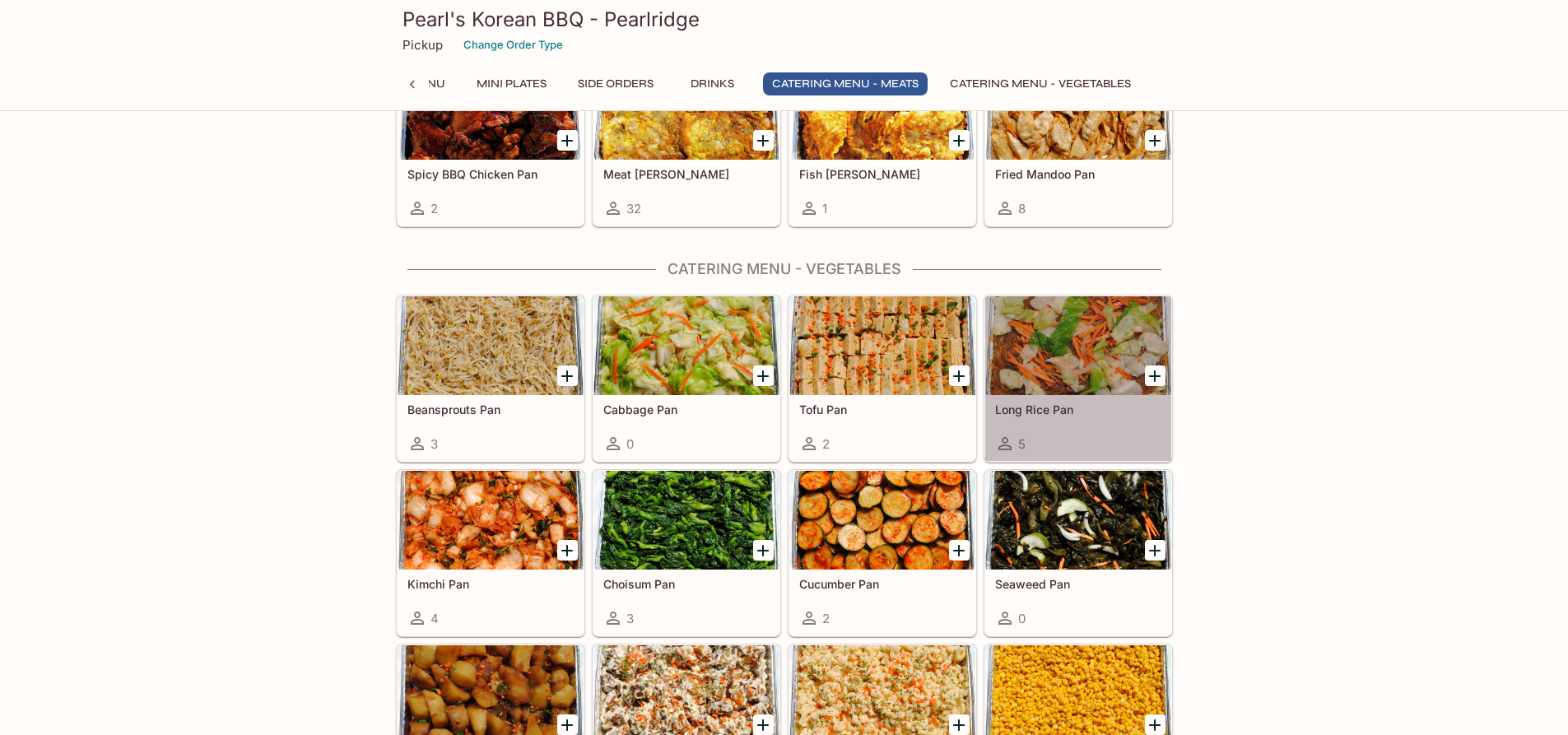
click at [1074, 377] on div at bounding box center [1078, 346] width 186 height 99
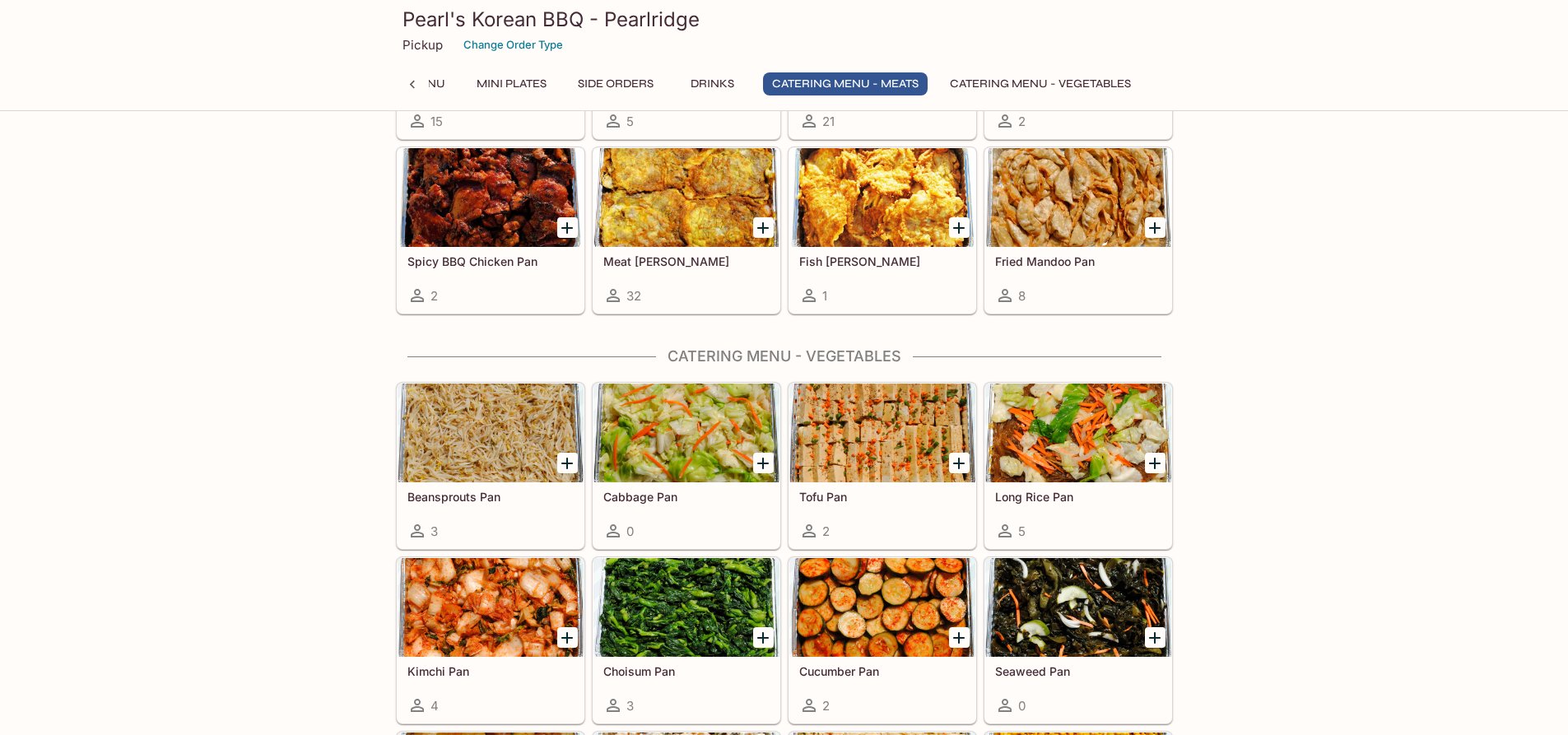
scroll to position [3212, 0]
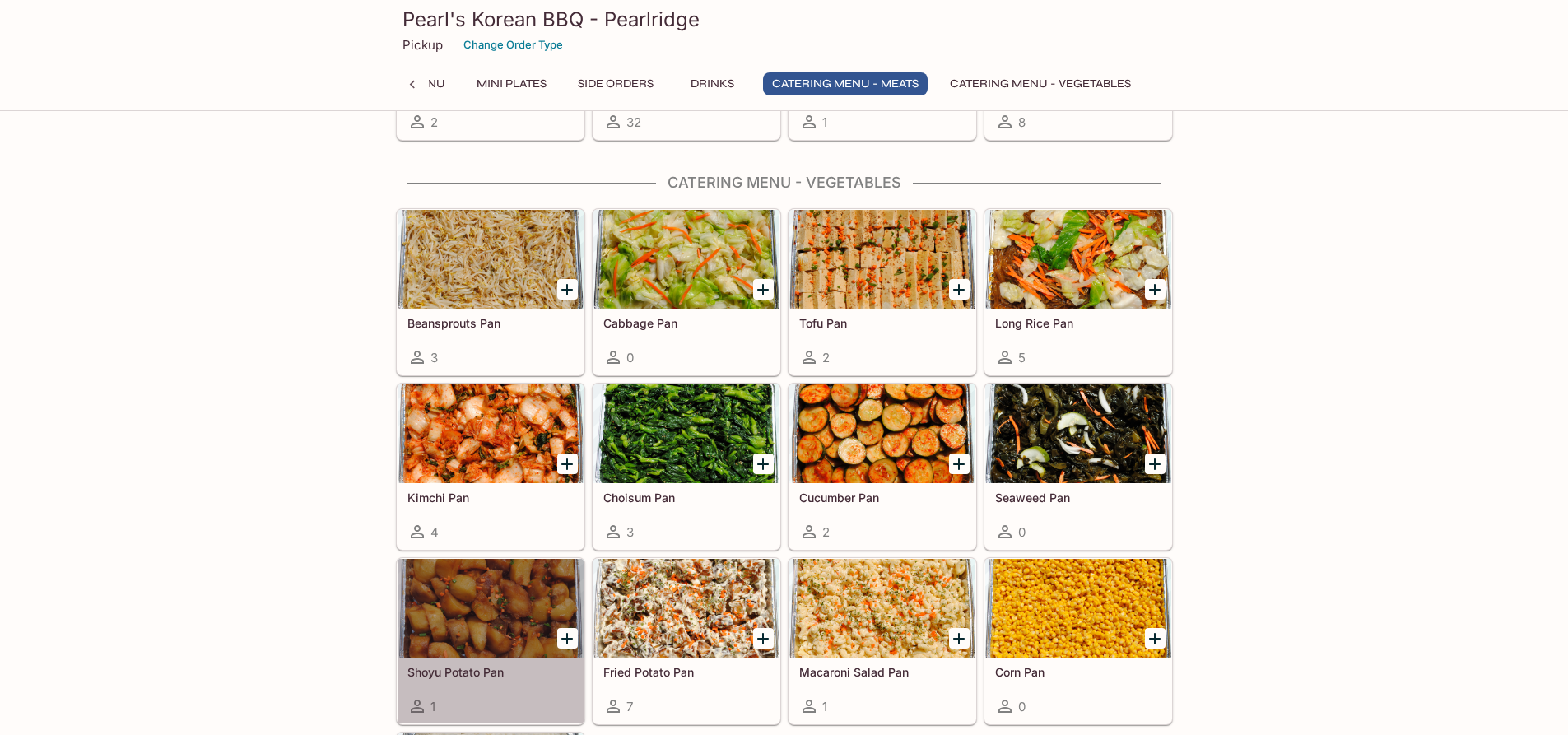
click at [486, 632] on div at bounding box center [490, 608] width 186 height 99
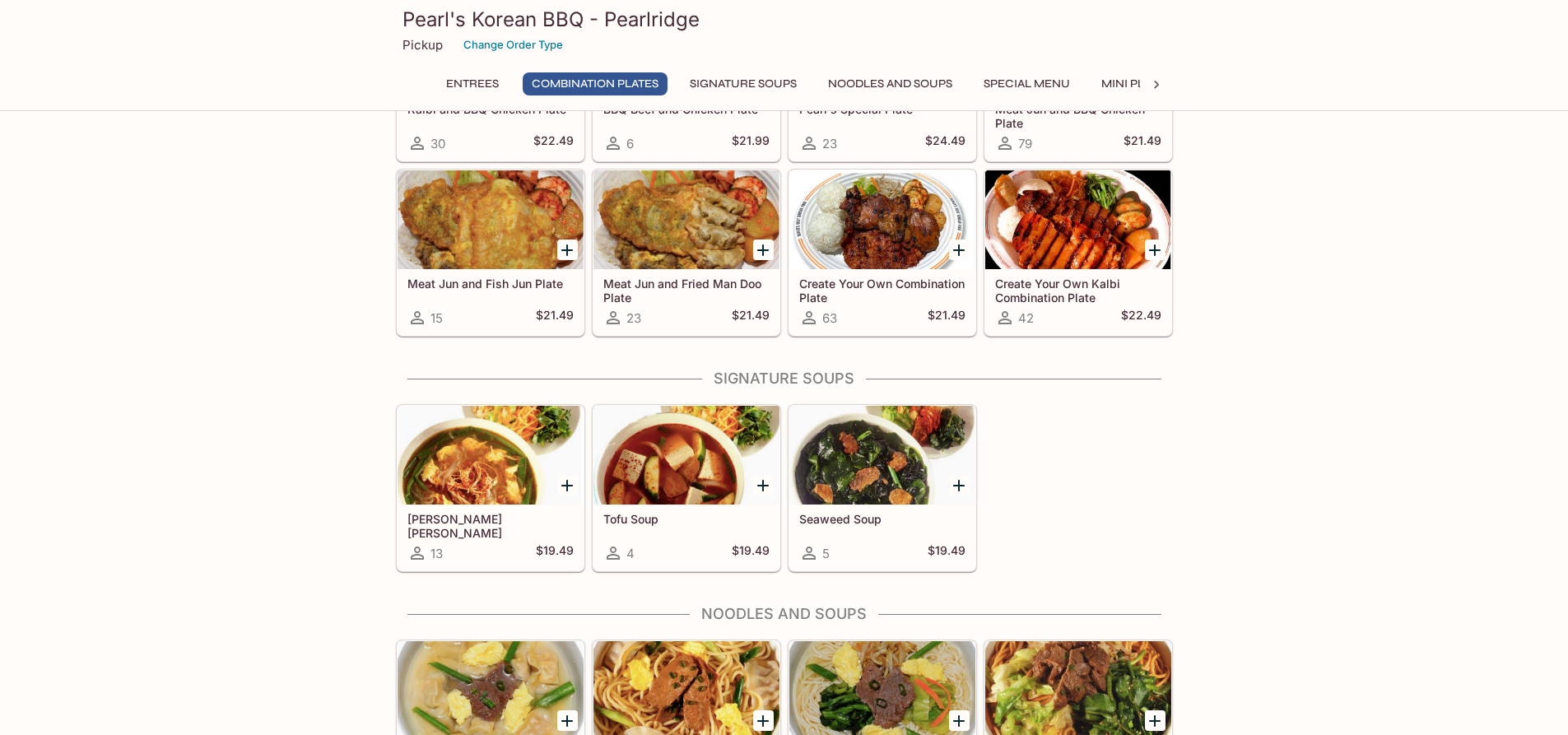
scroll to position [781, 0]
